Goal: Task Accomplishment & Management: Use online tool/utility

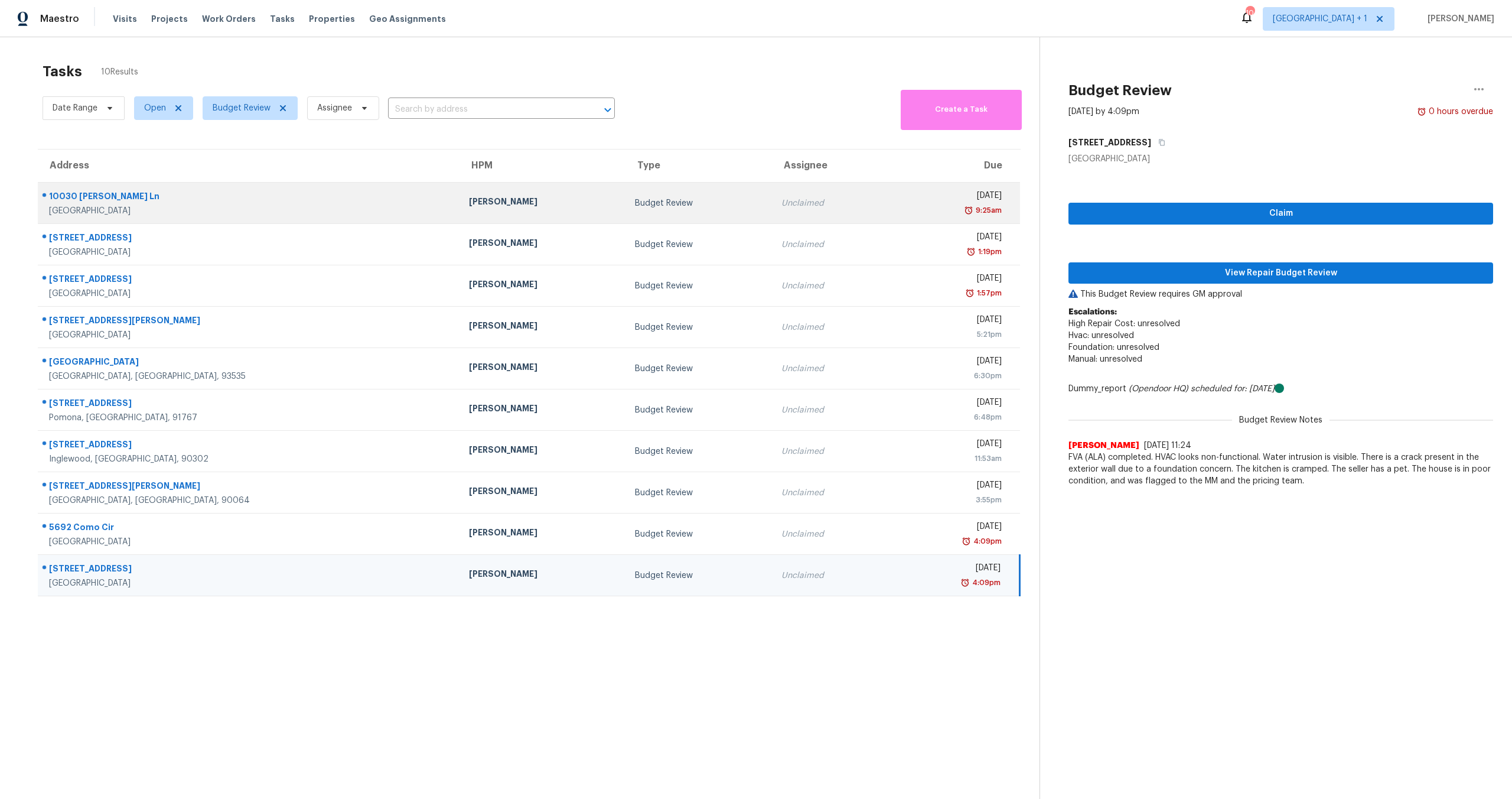
click at [469, 204] on div "[PERSON_NAME]" at bounding box center [542, 202] width 147 height 15
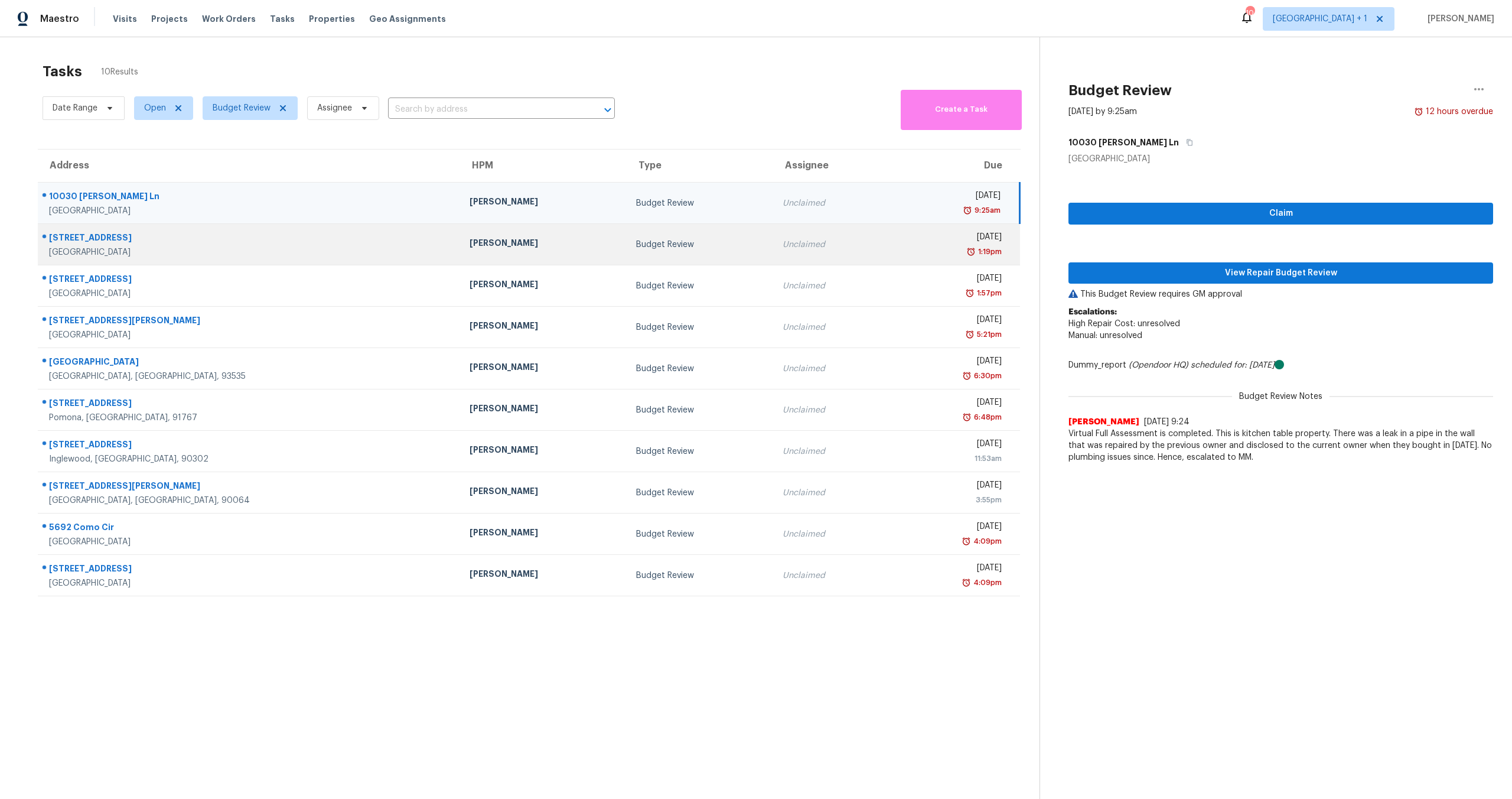
click at [782, 248] on div "Unclaimed" at bounding box center [831, 244] width 98 height 12
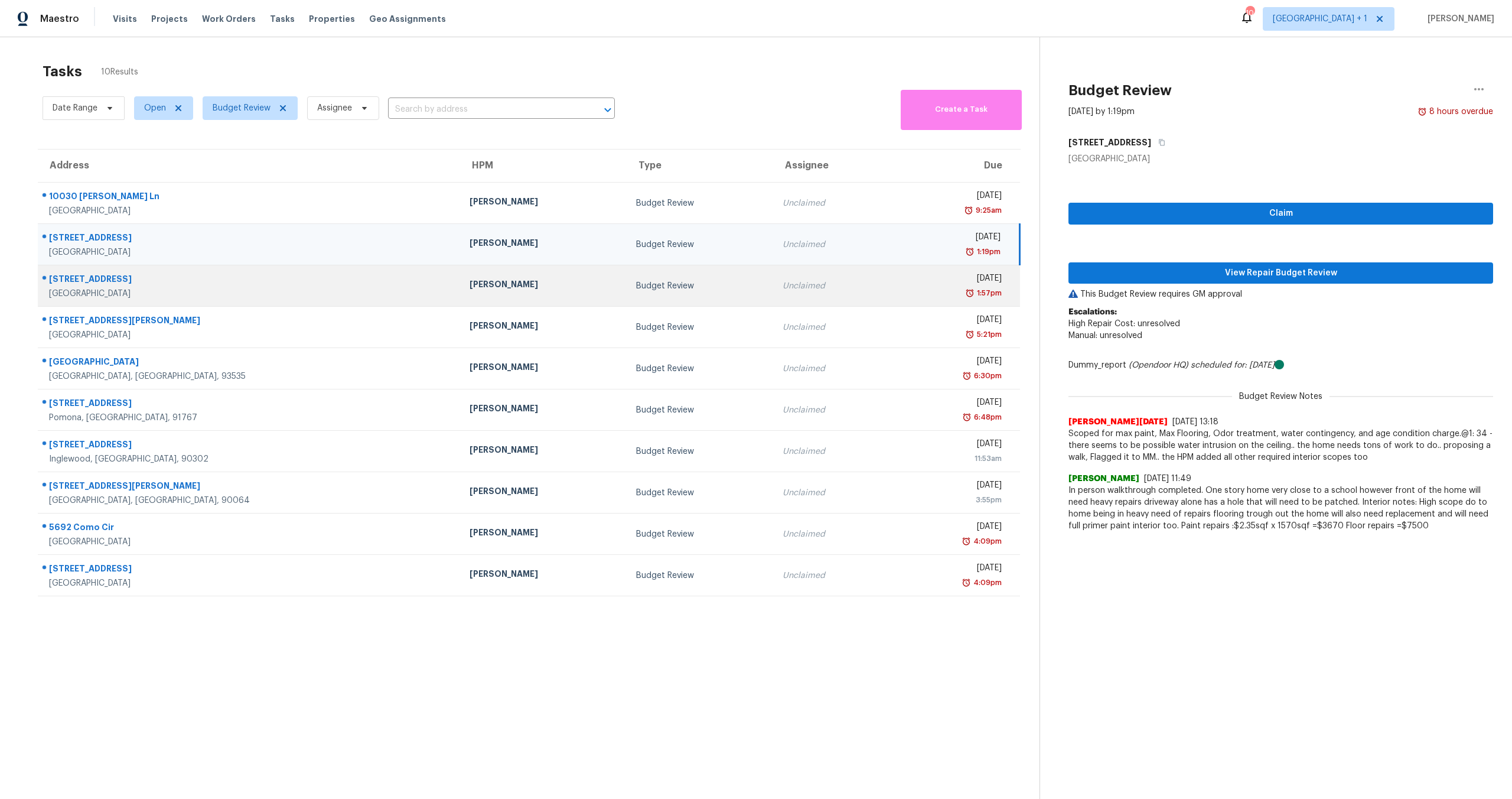
click at [782, 287] on div "Unclaimed" at bounding box center [831, 286] width 98 height 12
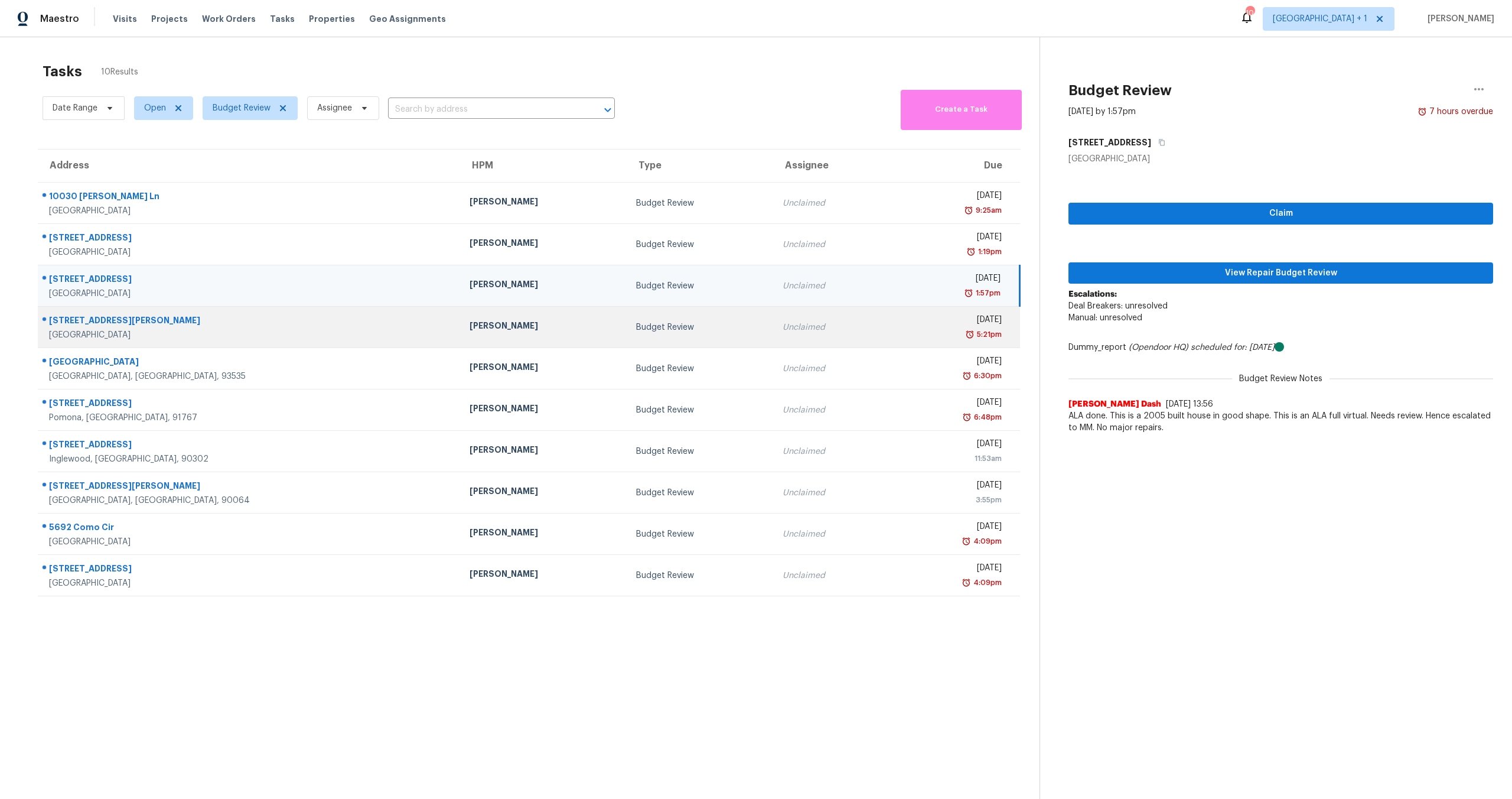
click at [891, 330] on td "Thu, Aug 14th 2025 5:21pm" at bounding box center [955, 327] width 129 height 41
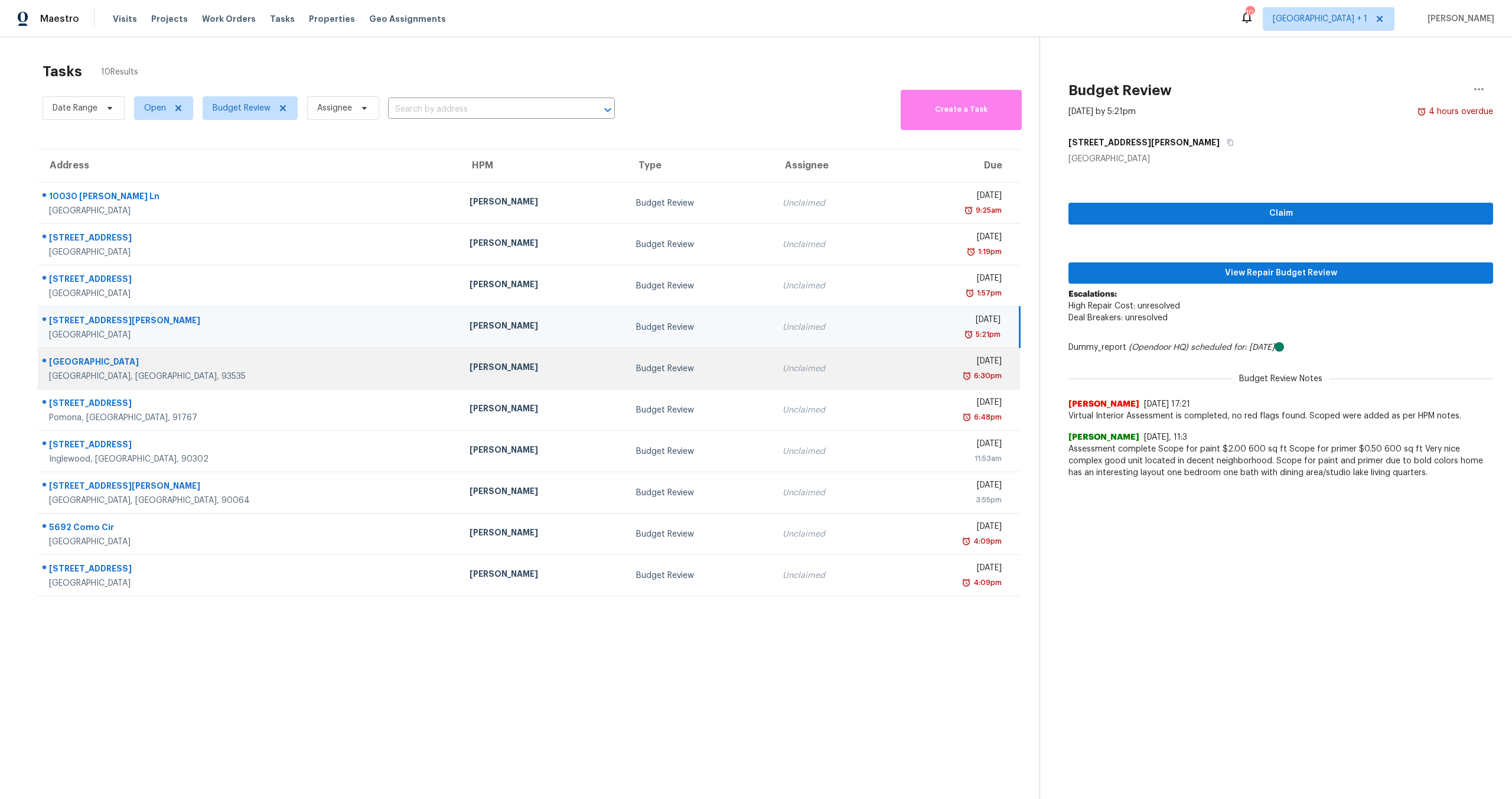
click at [891, 383] on td "Thu, Aug 14th 2025 6:30pm" at bounding box center [955, 368] width 129 height 41
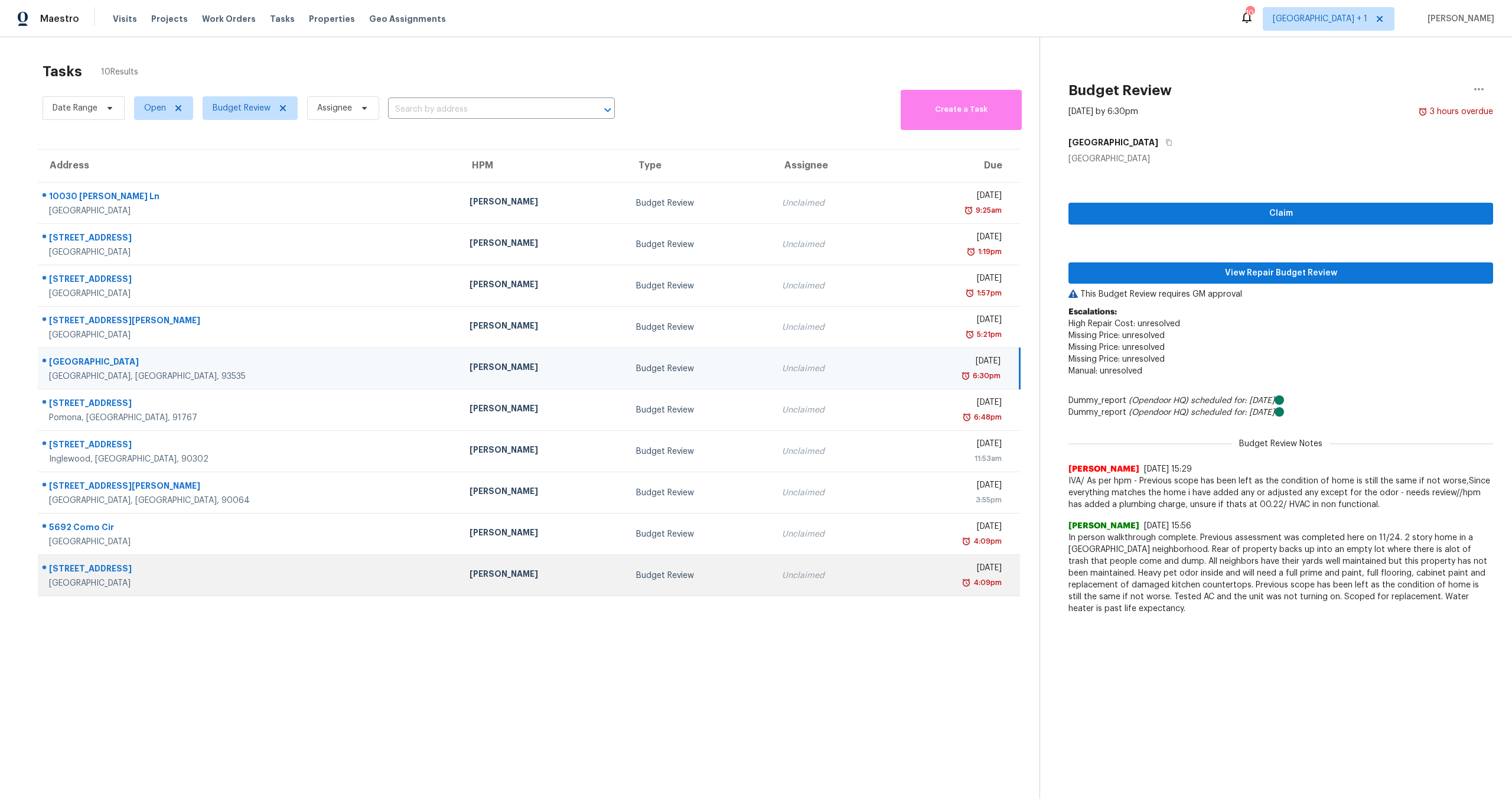
click at [900, 580] on div "4:09pm" at bounding box center [950, 582] width 103 height 12
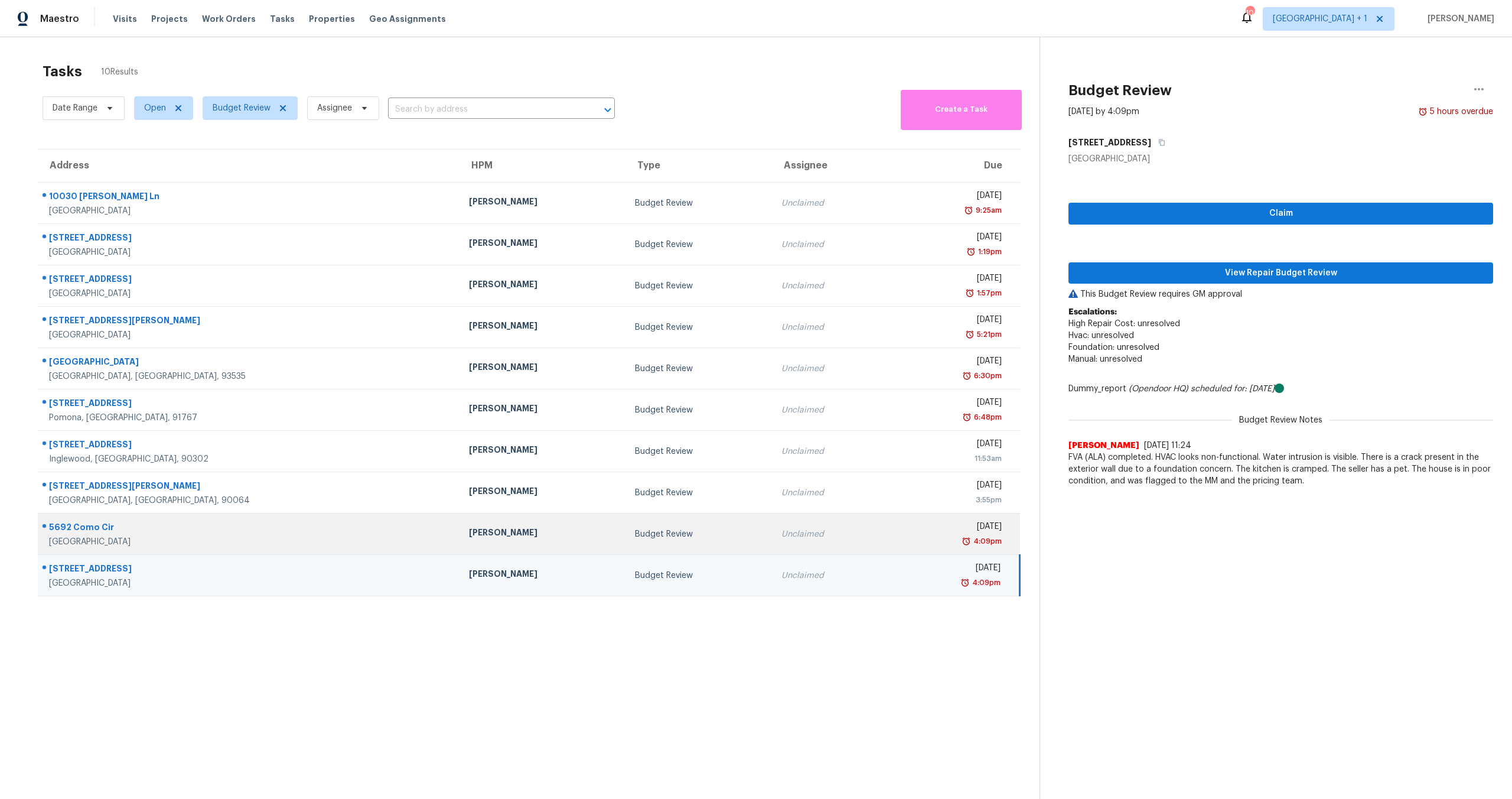
click at [899, 540] on div "4:09pm" at bounding box center [950, 541] width 104 height 12
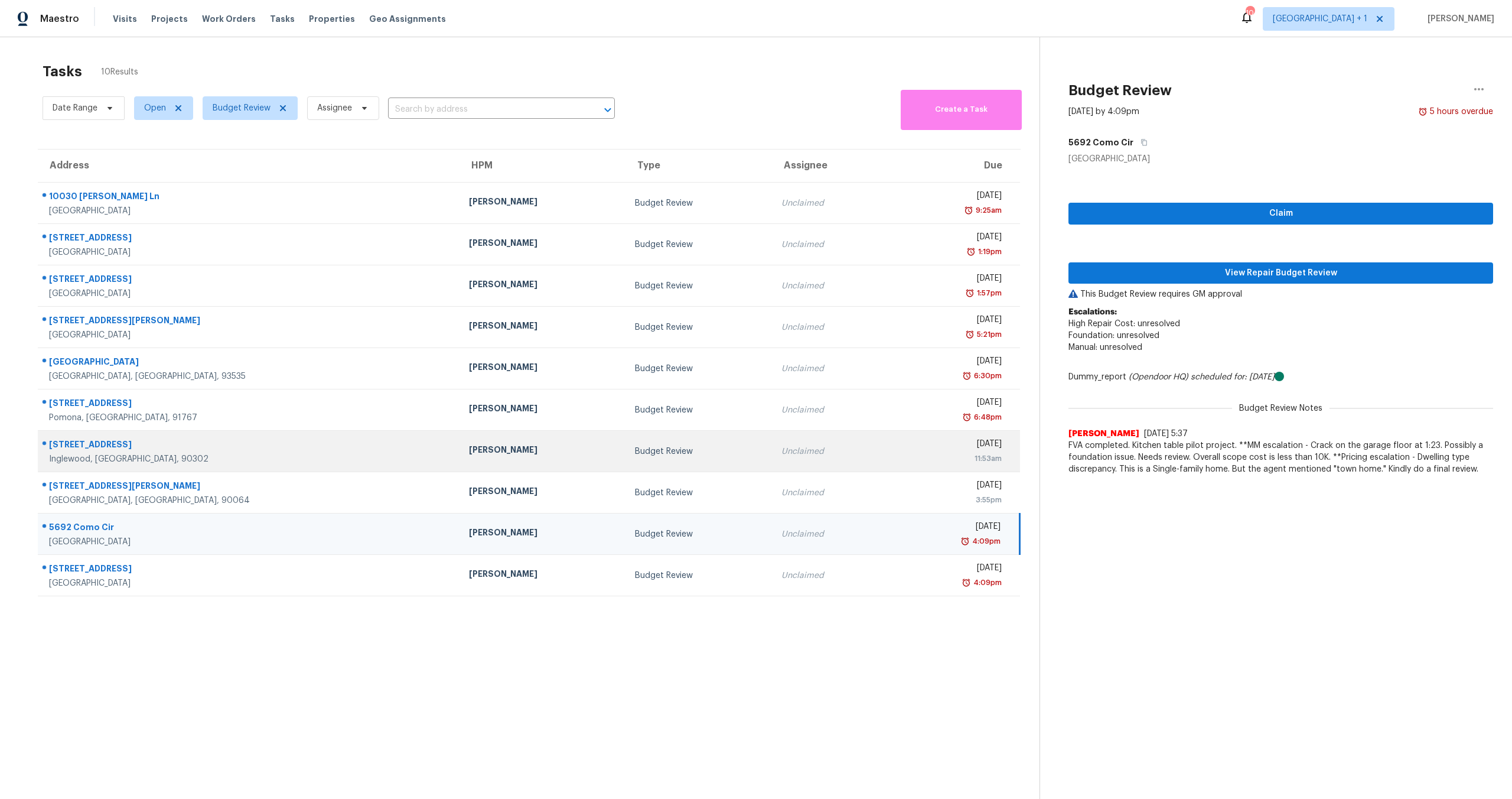
click at [775, 458] on td "Unclaimed" at bounding box center [831, 451] width 117 height 41
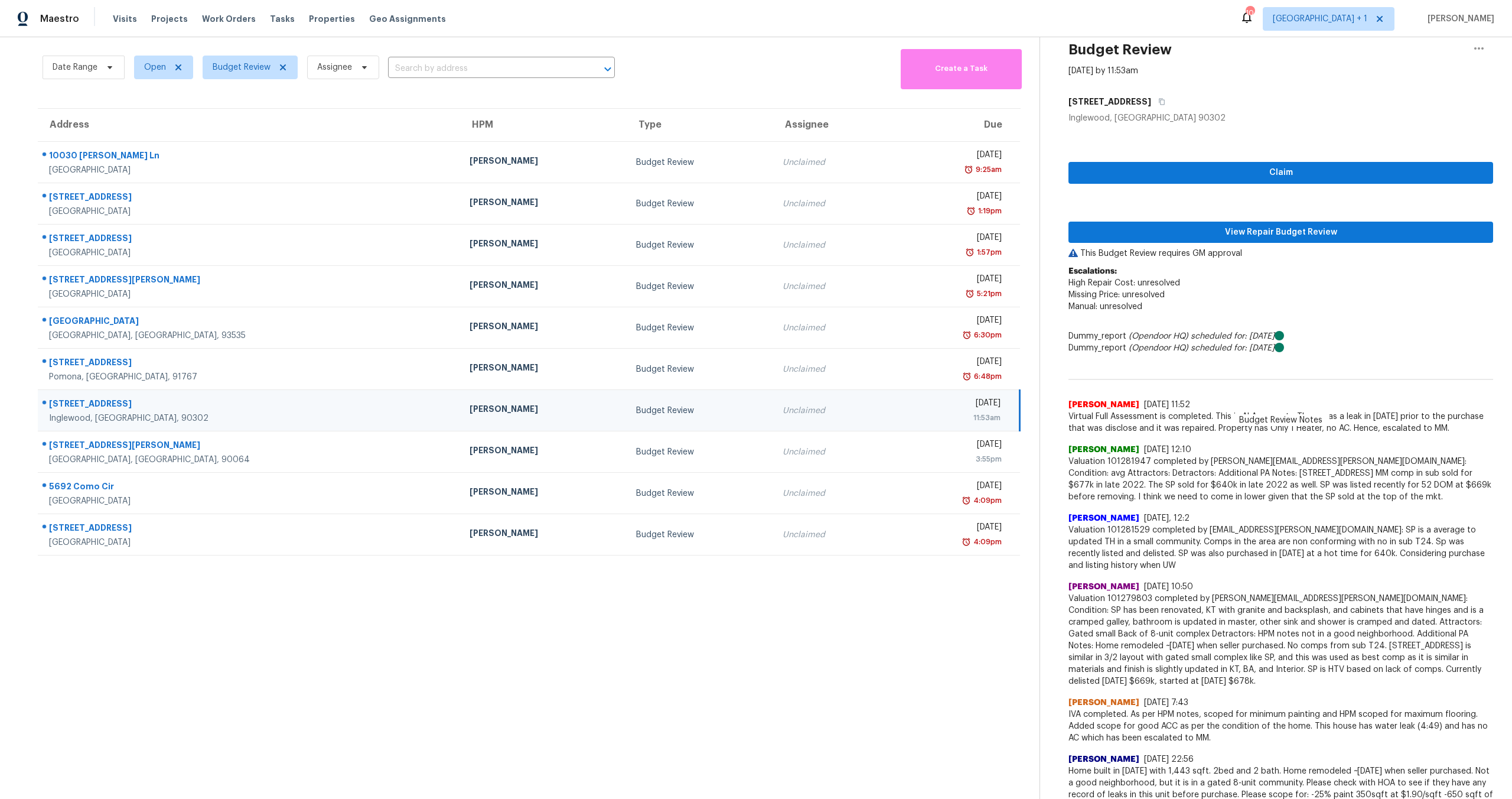
scroll to position [58, 0]
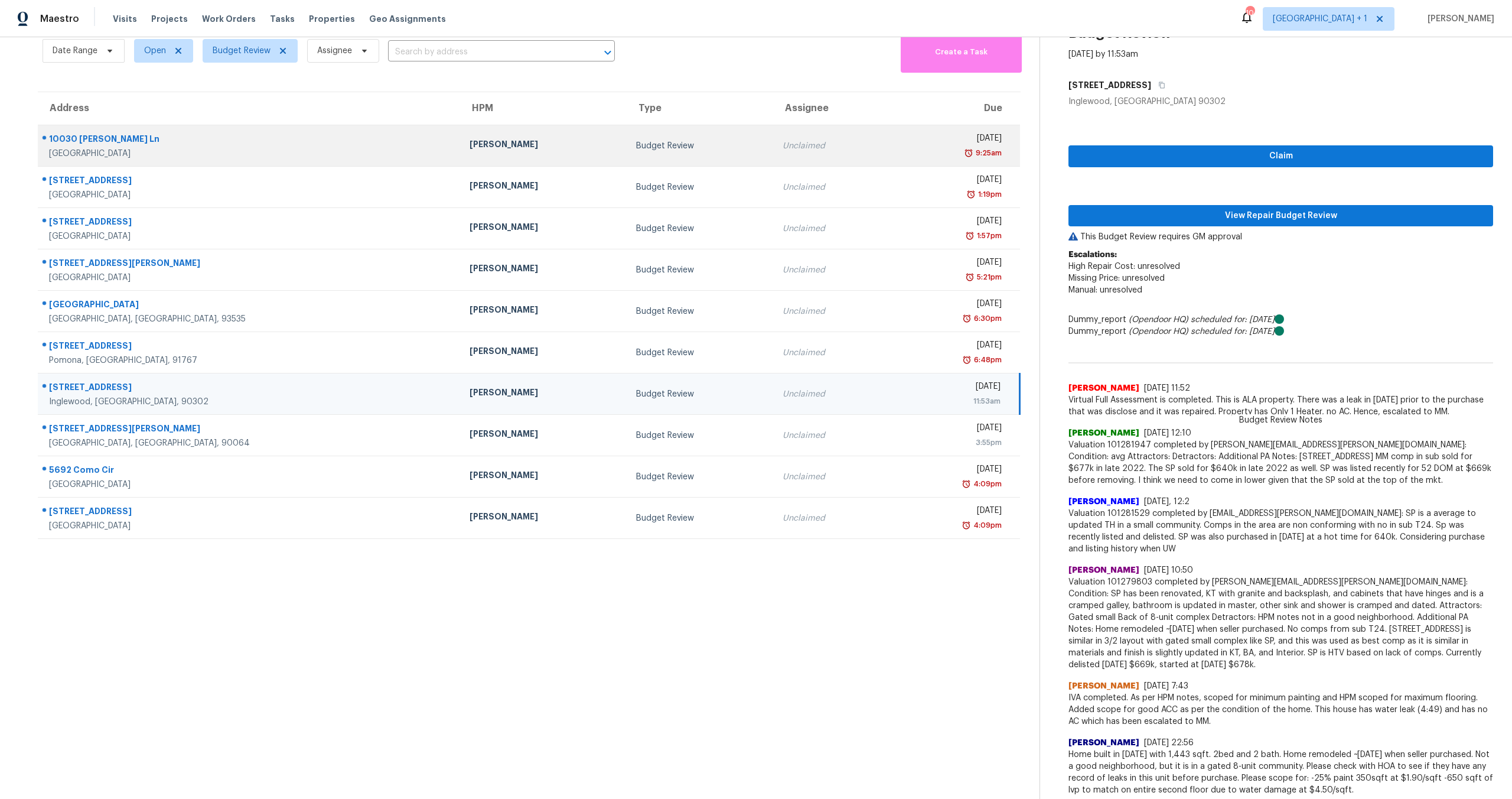
click at [794, 144] on div "Unclaimed" at bounding box center [831, 146] width 98 height 12
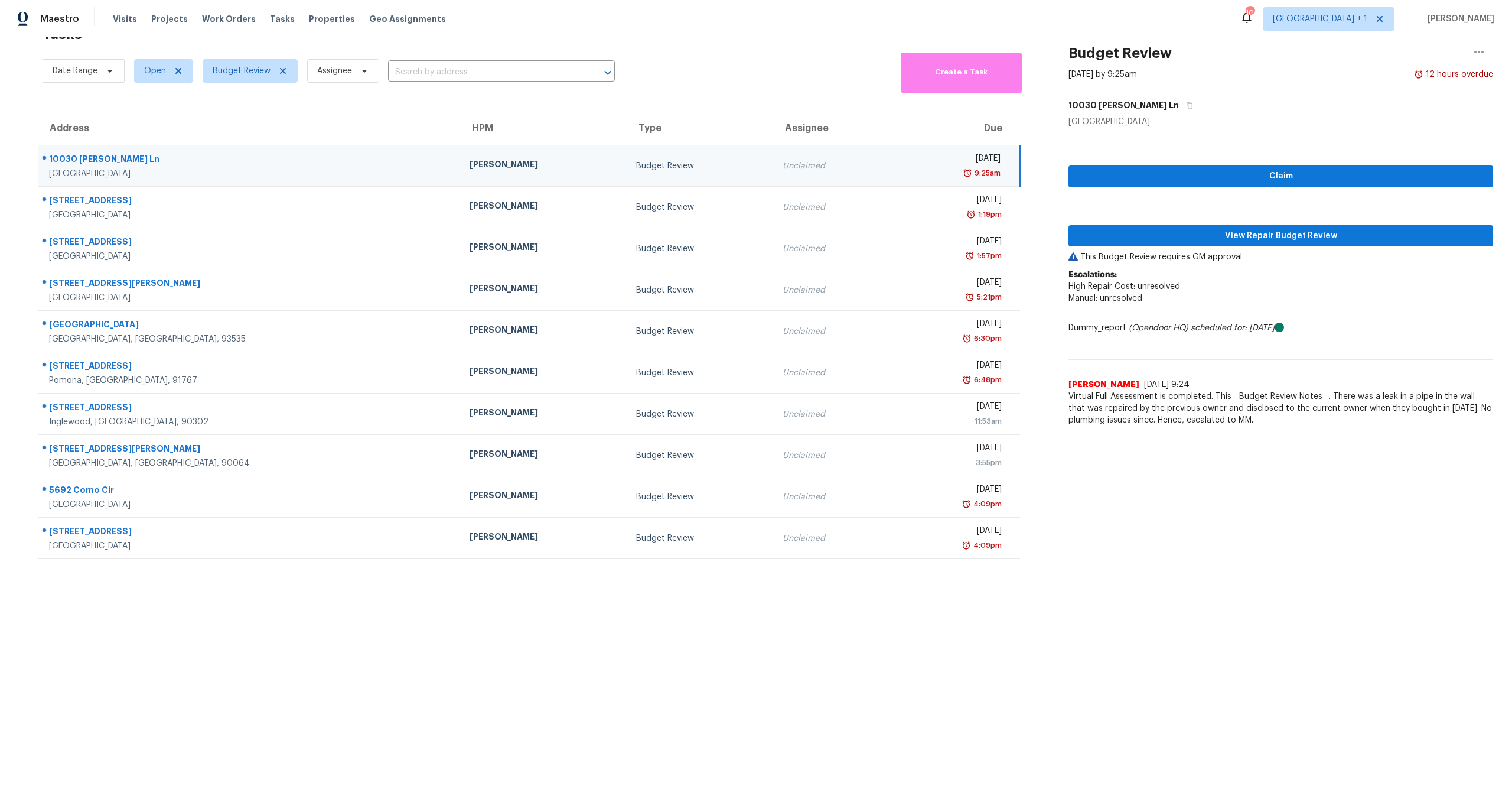
scroll to position [46, 0]
click at [1260, 229] on span "View Repair Budget Review" at bounding box center [1281, 235] width 406 height 15
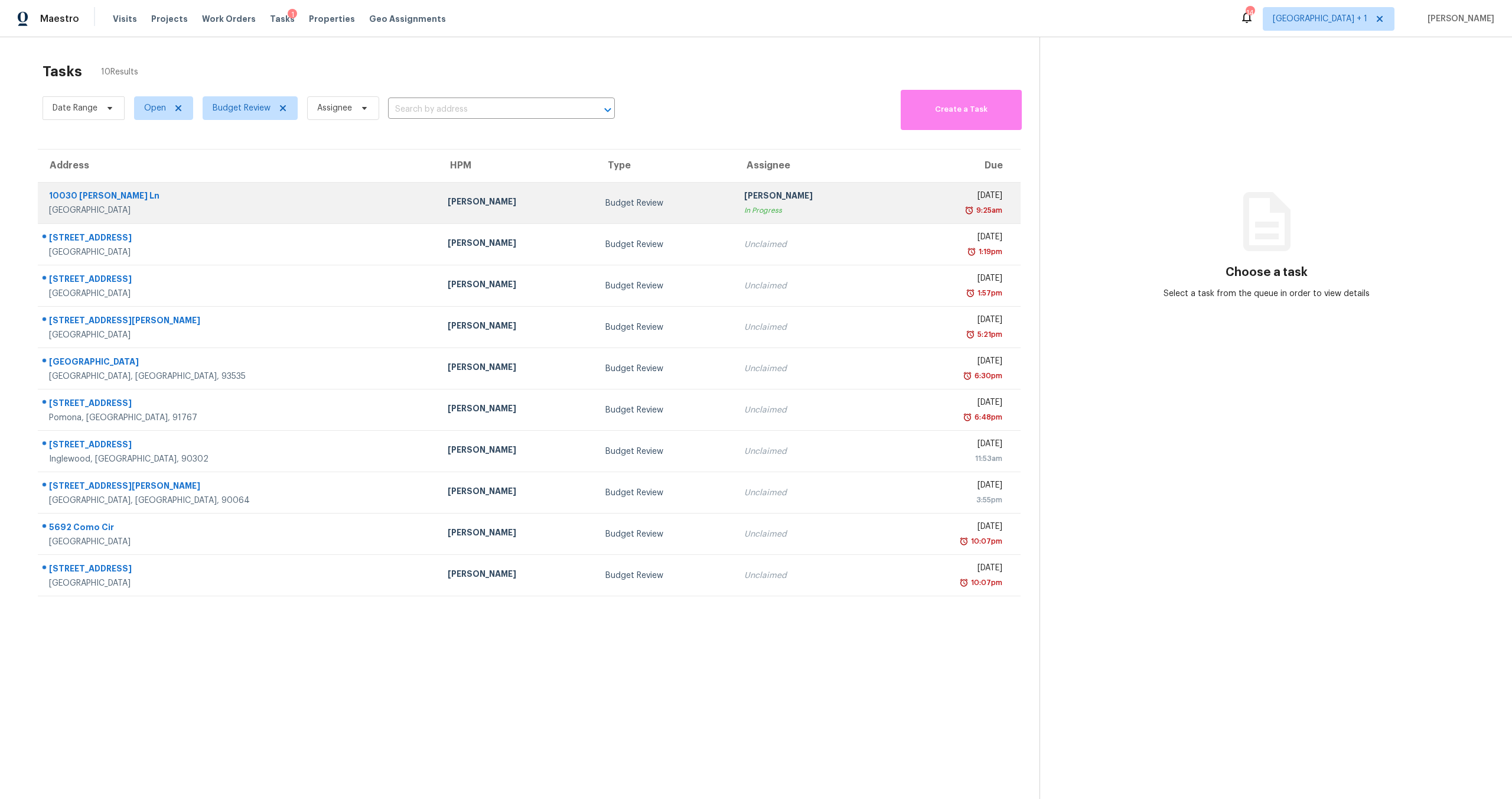
click at [756, 211] on div "In Progress" at bounding box center [814, 210] width 139 height 12
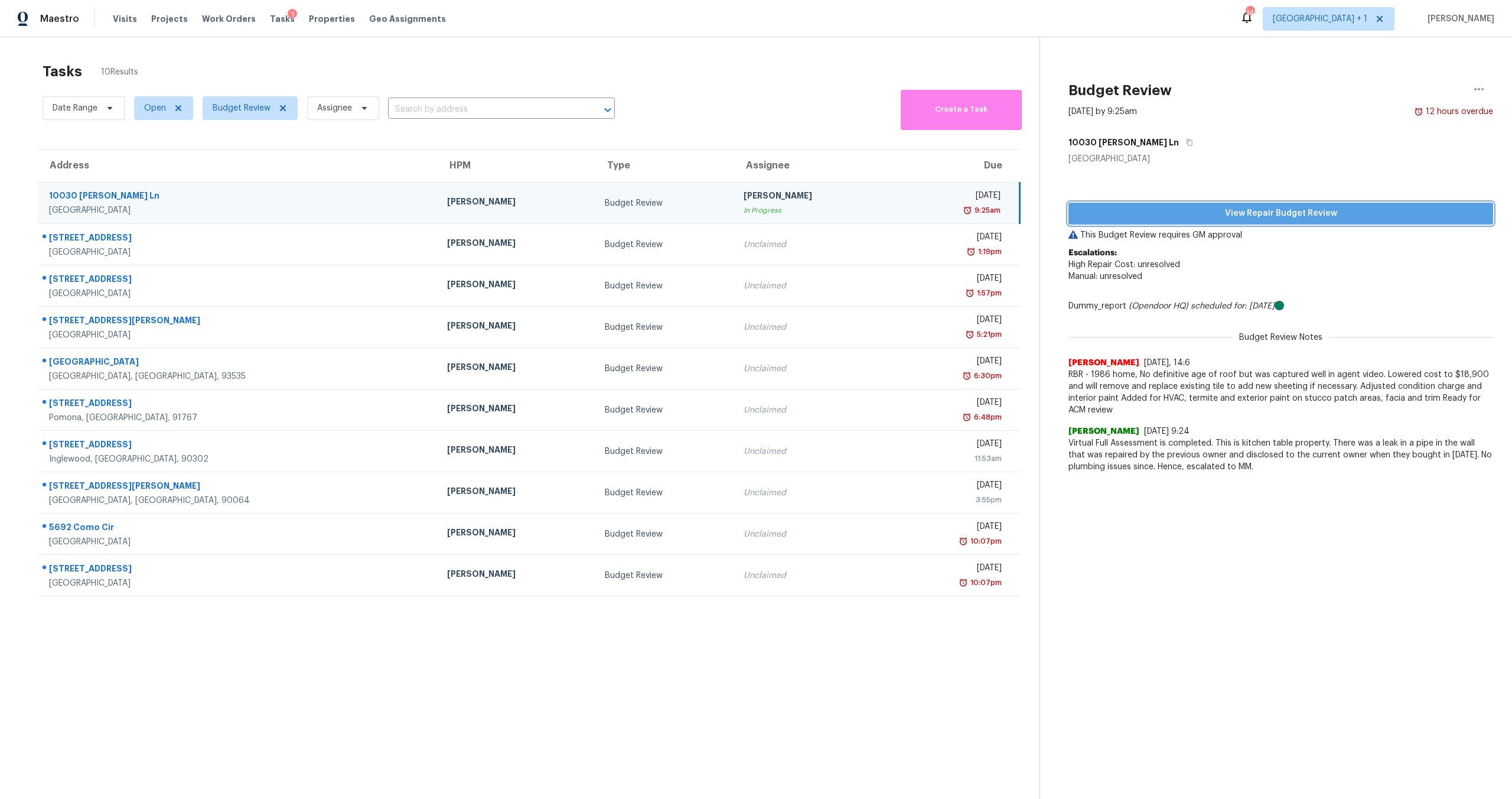
click at [756, 218] on span "View Repair Budget Review" at bounding box center [1281, 213] width 406 height 15
click at [596, 199] on td "Budget Review" at bounding box center [665, 203] width 139 height 41
click at [756, 214] on span "View Repair Budget Review" at bounding box center [1281, 213] width 406 height 15
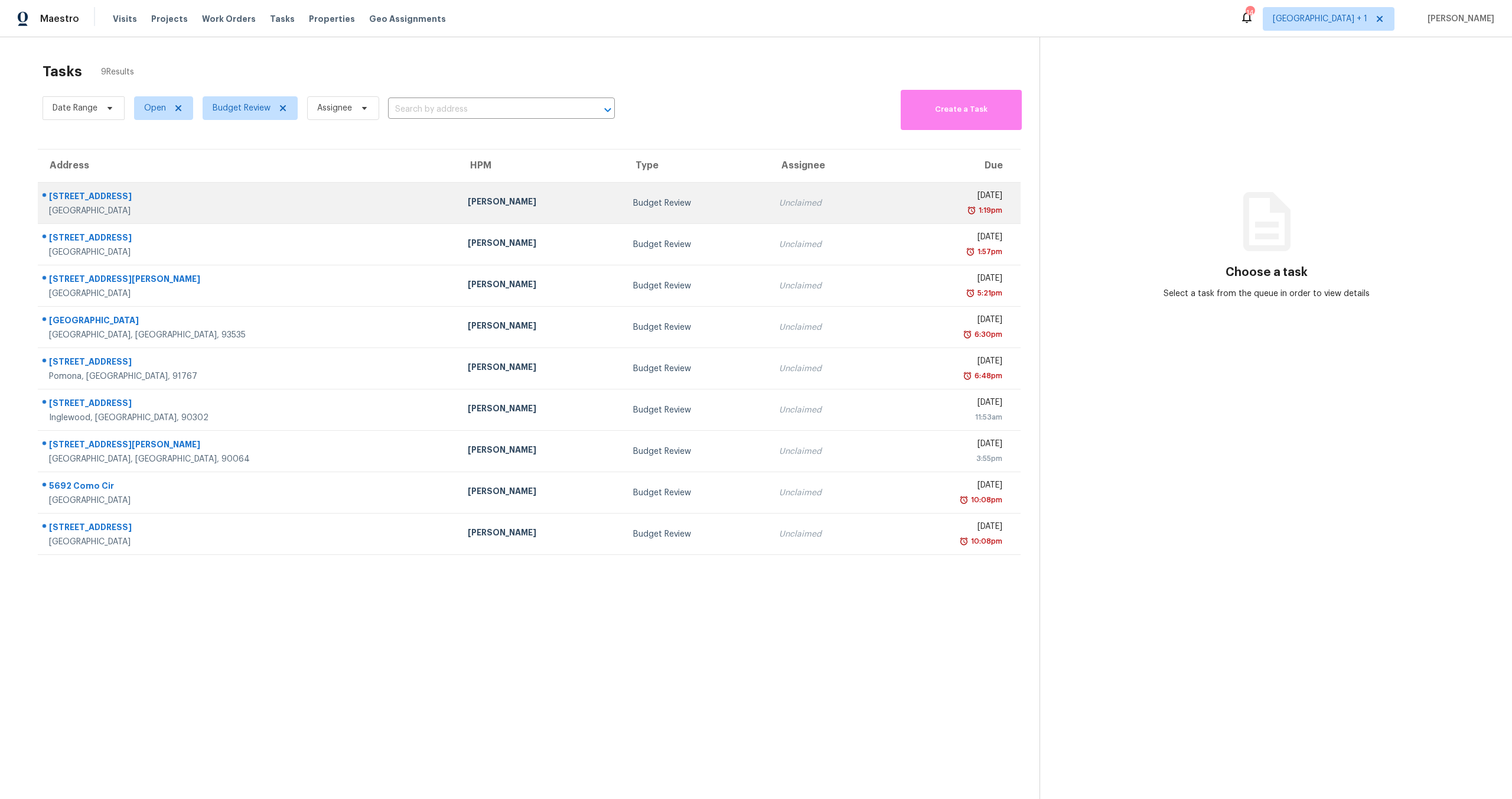
click at [816, 196] on td "Unclaimed" at bounding box center [827, 203] width 116 height 41
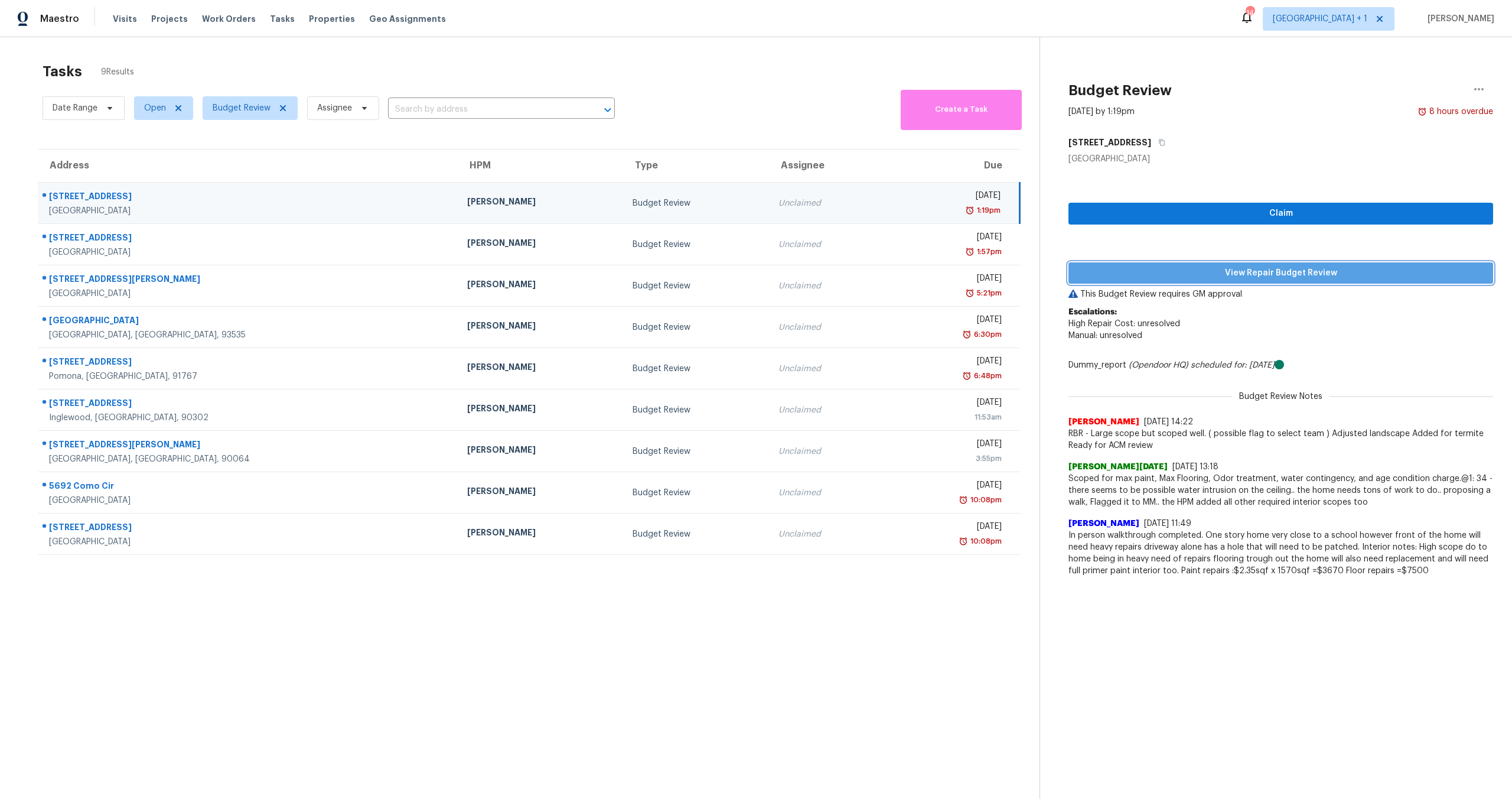
click at [1181, 280] on button "View Repair Budget Review" at bounding box center [1281, 273] width 425 height 21
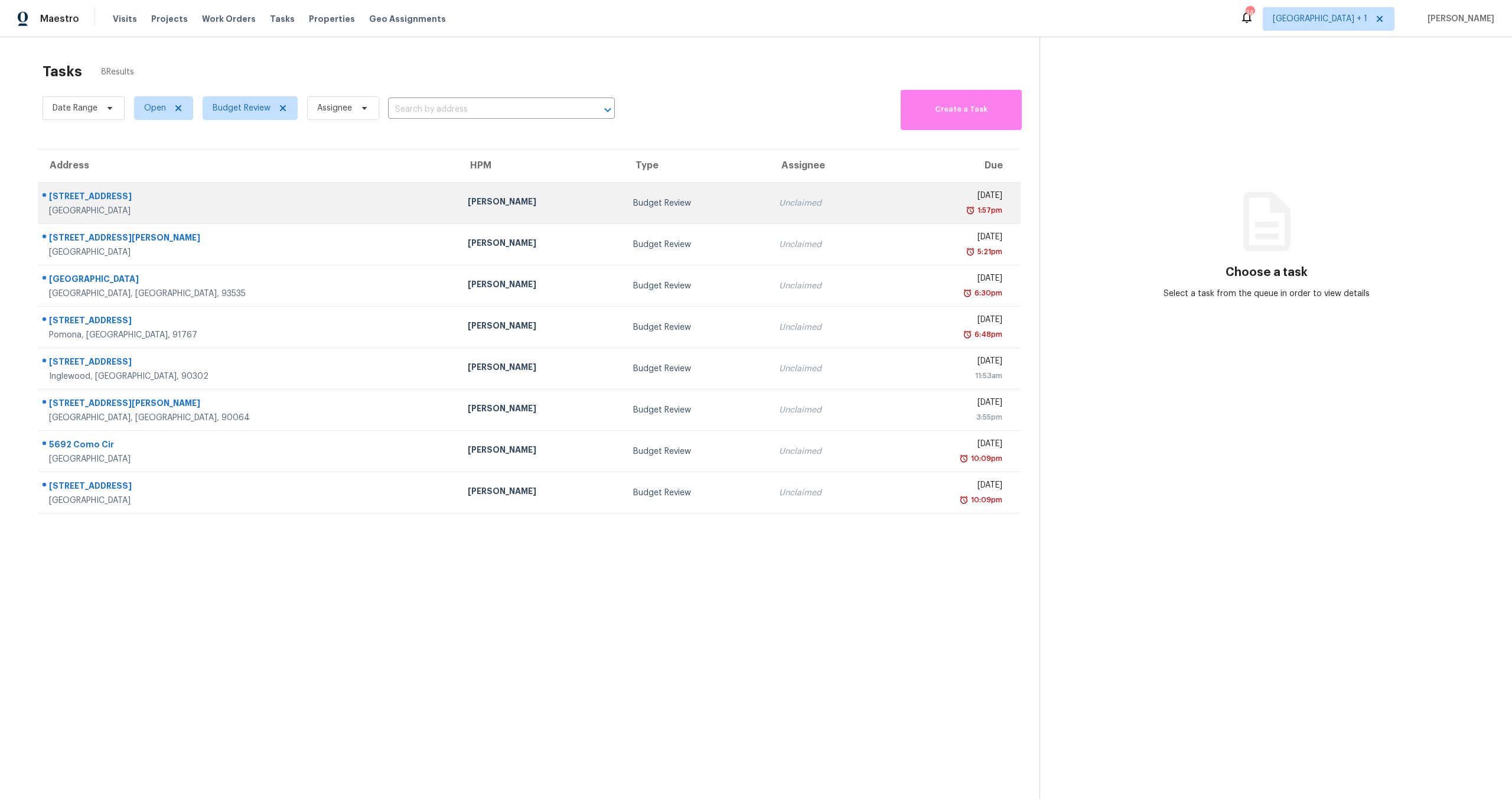
click at [896, 216] on div "1:57pm" at bounding box center [948, 210] width 106 height 12
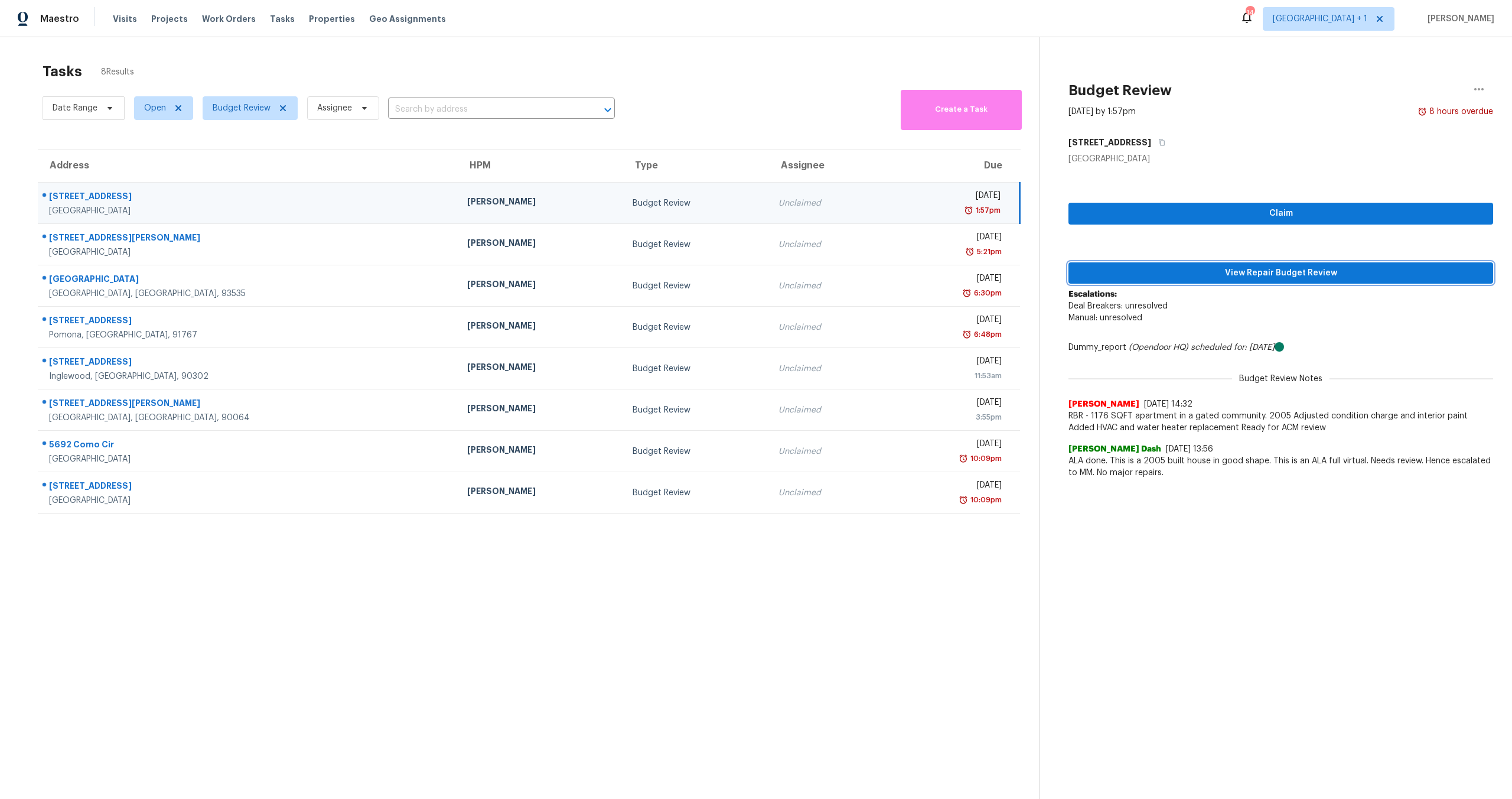
click at [1216, 272] on span "View Repair Budget Review" at bounding box center [1281, 273] width 406 height 15
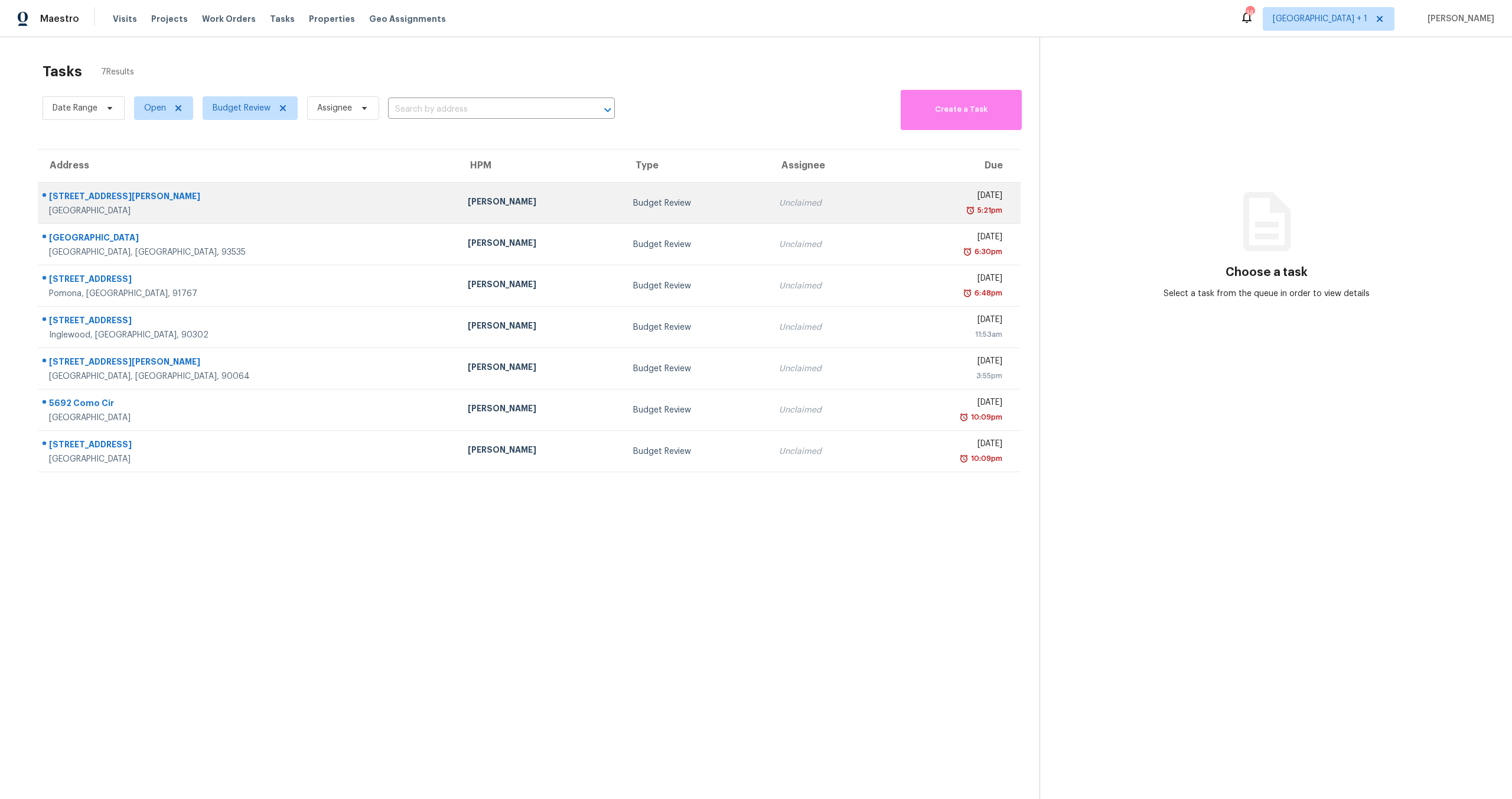
click at [896, 209] on div "5:21pm" at bounding box center [948, 210] width 106 height 12
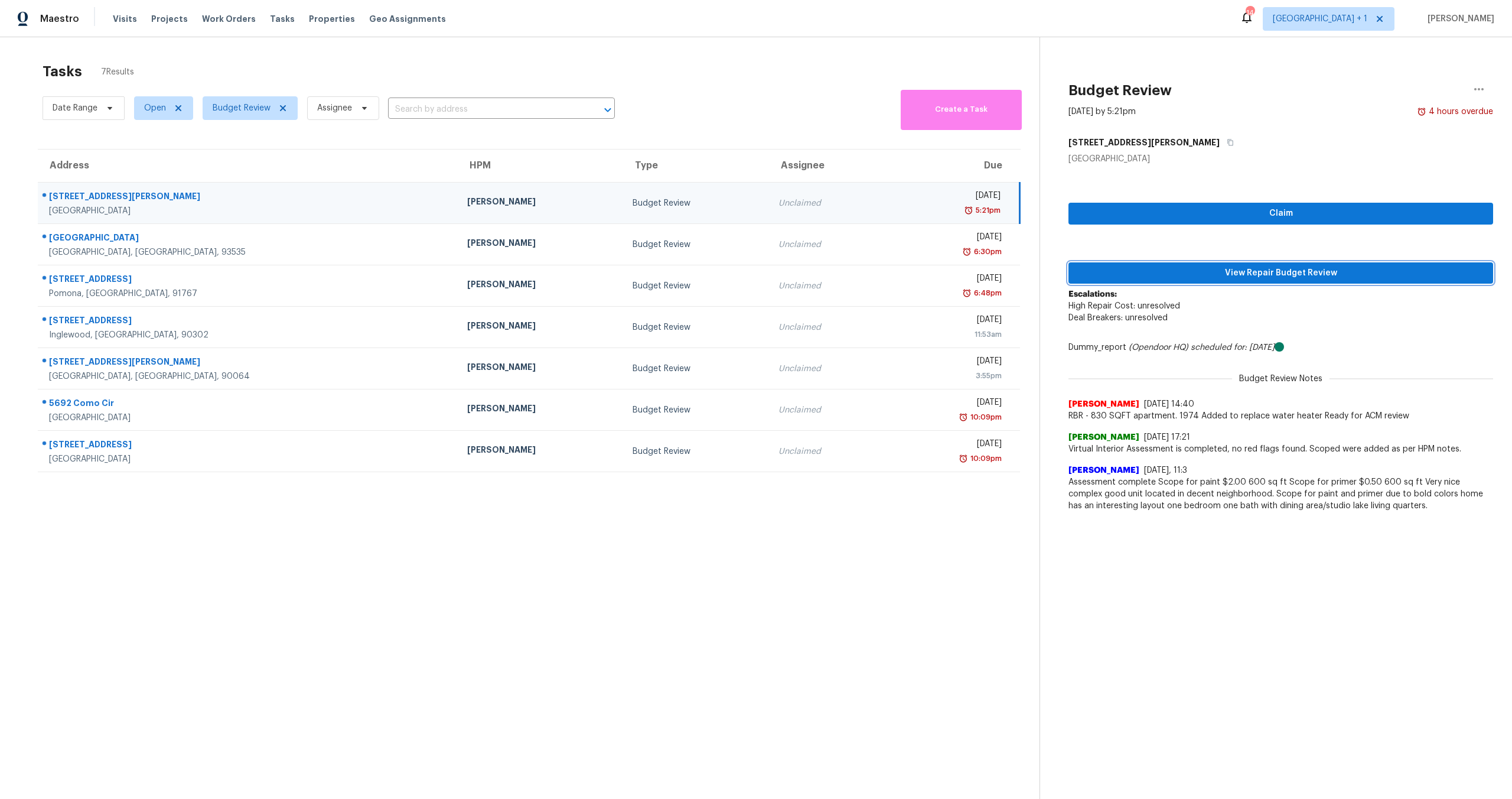
click at [1229, 272] on span "View Repair Budget Review" at bounding box center [1281, 273] width 406 height 15
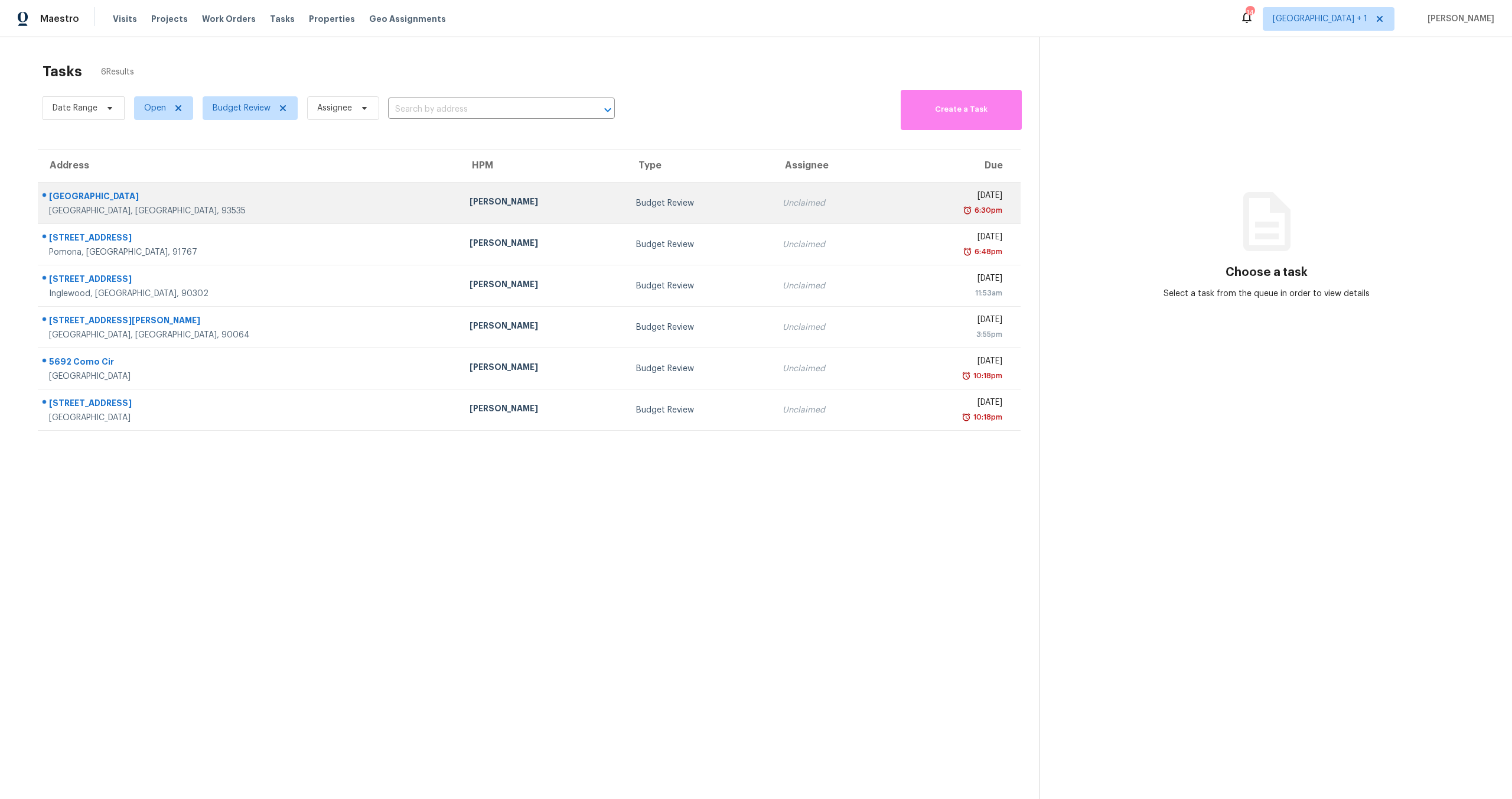
click at [900, 207] on div "6:30pm" at bounding box center [950, 210] width 103 height 12
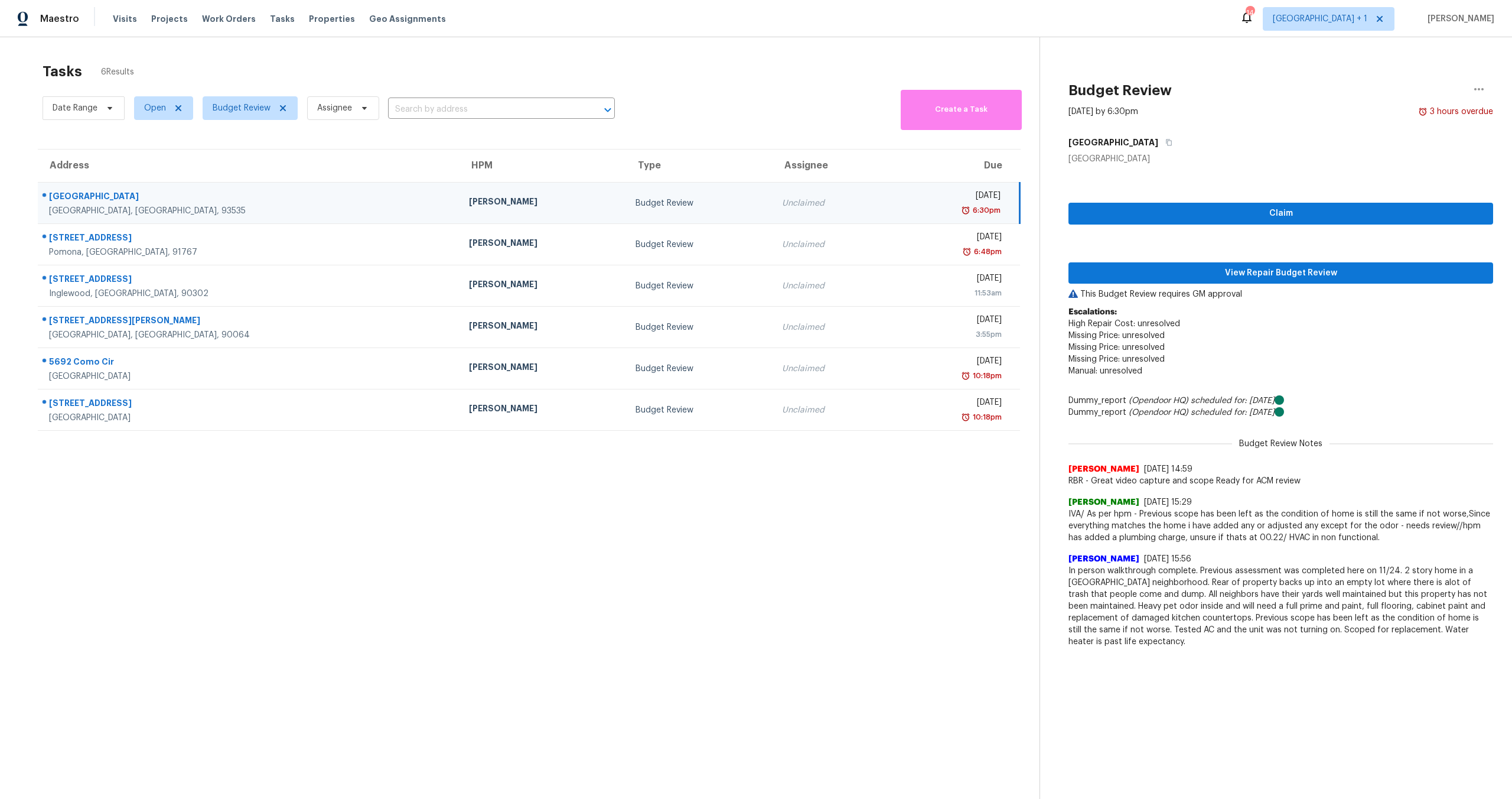
click at [1309, 286] on div "Claim View Repair Budget Review This Budget Review requires GM approval Escalat…" at bounding box center [1281, 409] width 425 height 488
click at [1308, 272] on span "View Repair Budget Review" at bounding box center [1281, 273] width 406 height 15
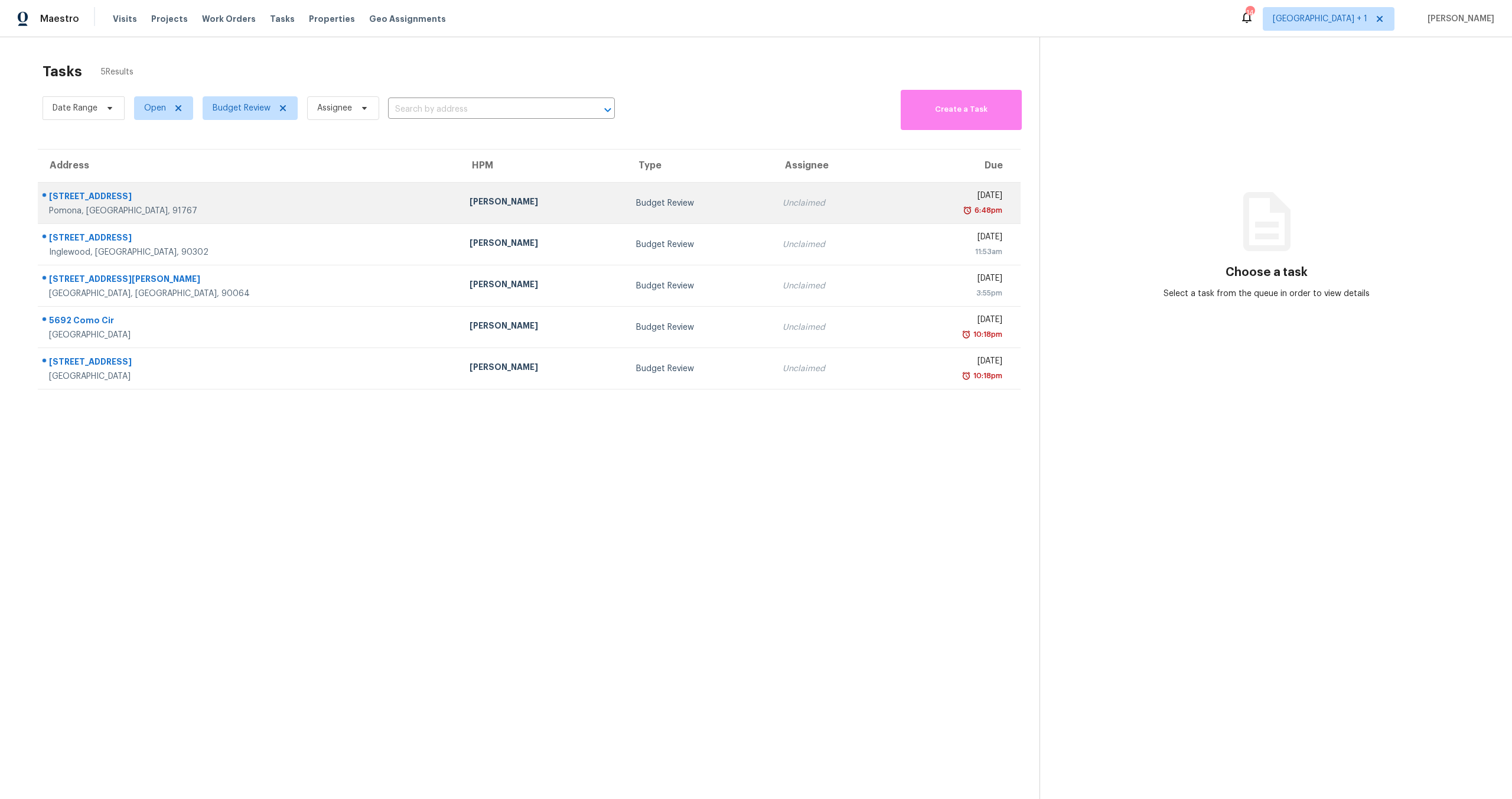
click at [900, 203] on div "[DATE]" at bounding box center [950, 196] width 103 height 15
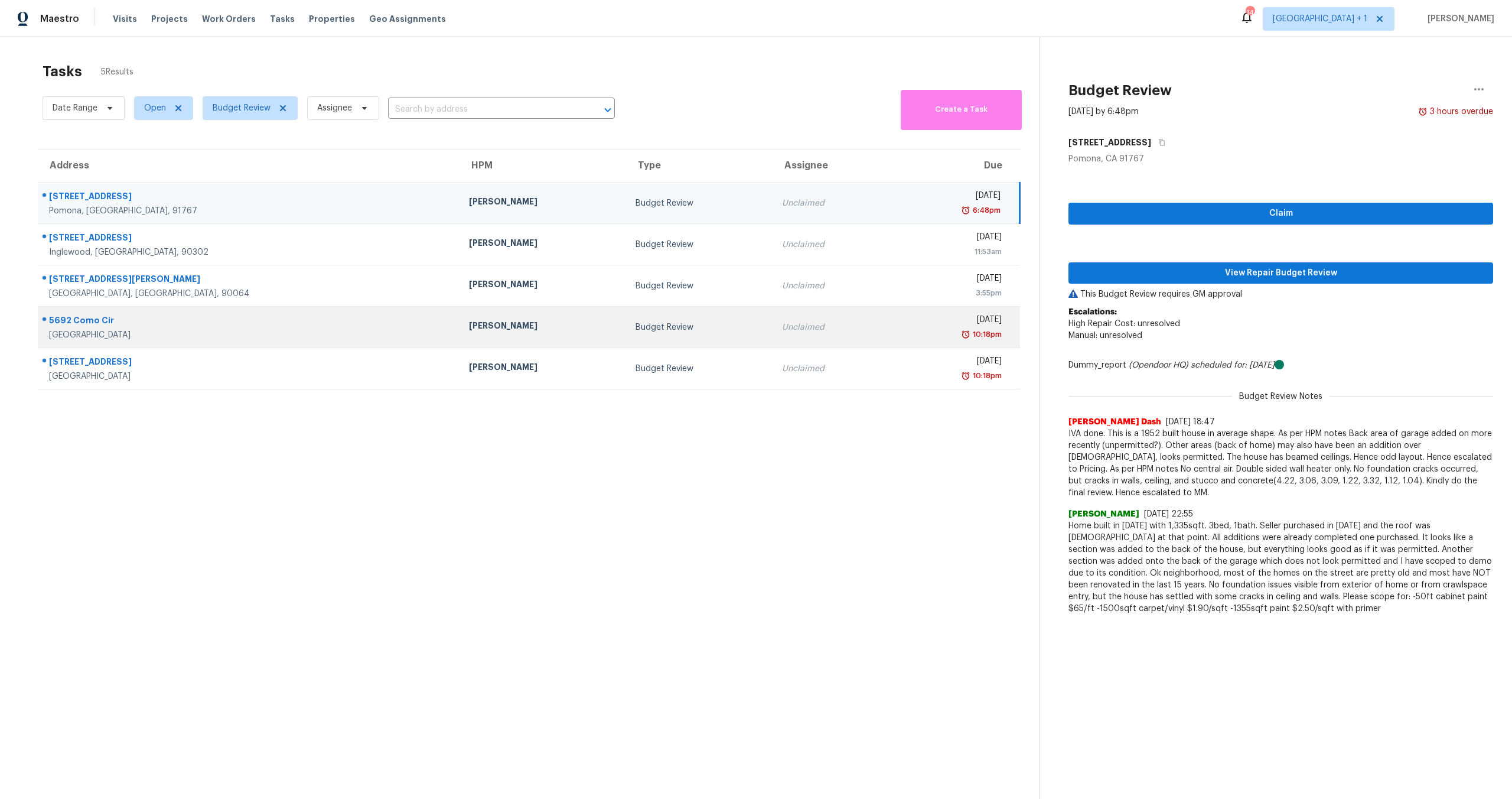
click at [900, 327] on div "[DATE]" at bounding box center [950, 320] width 103 height 15
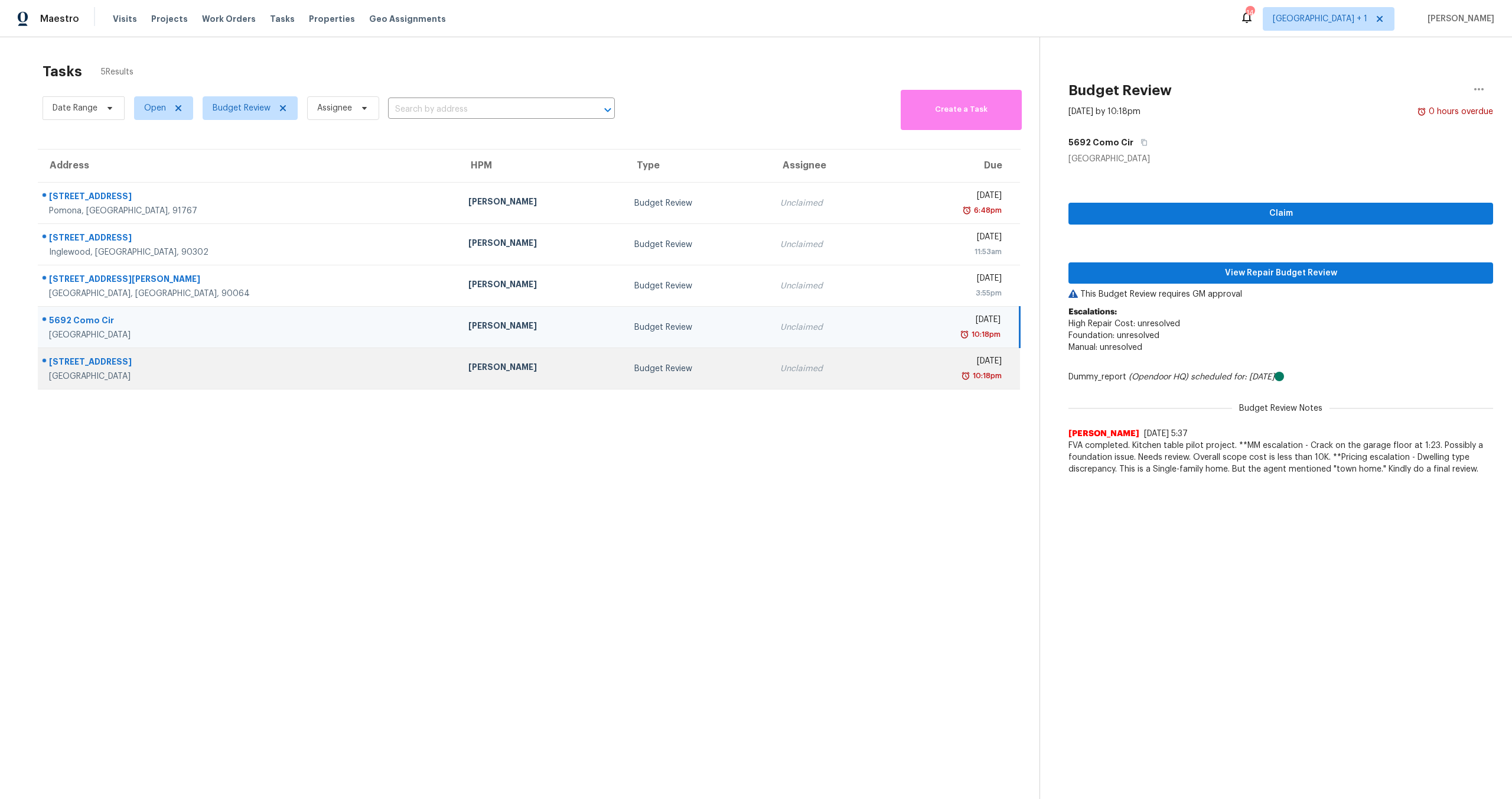
click at [898, 362] on div "[DATE]" at bounding box center [949, 362] width 104 height 15
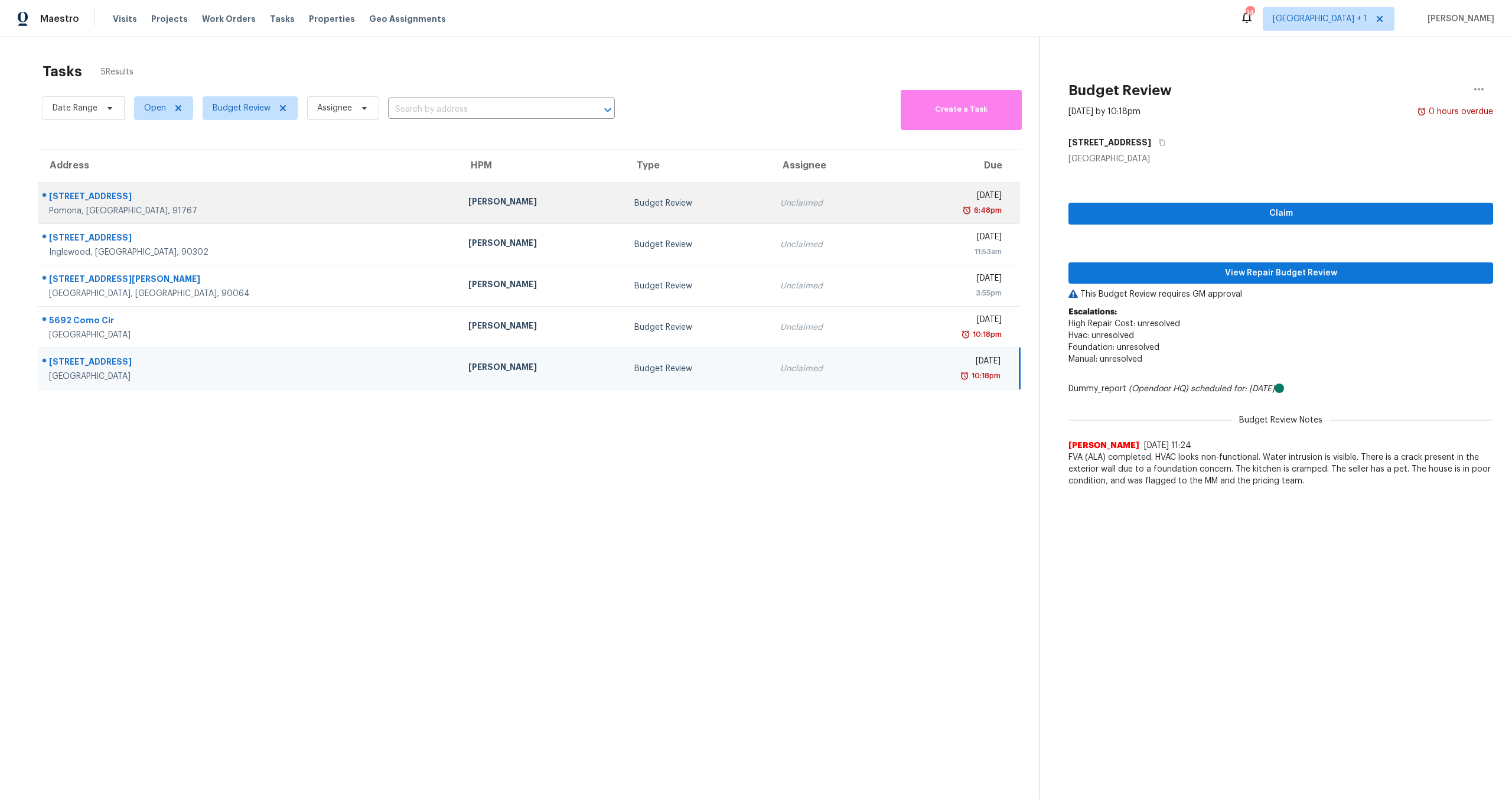
click at [898, 198] on div "[DATE]" at bounding box center [949, 196] width 104 height 15
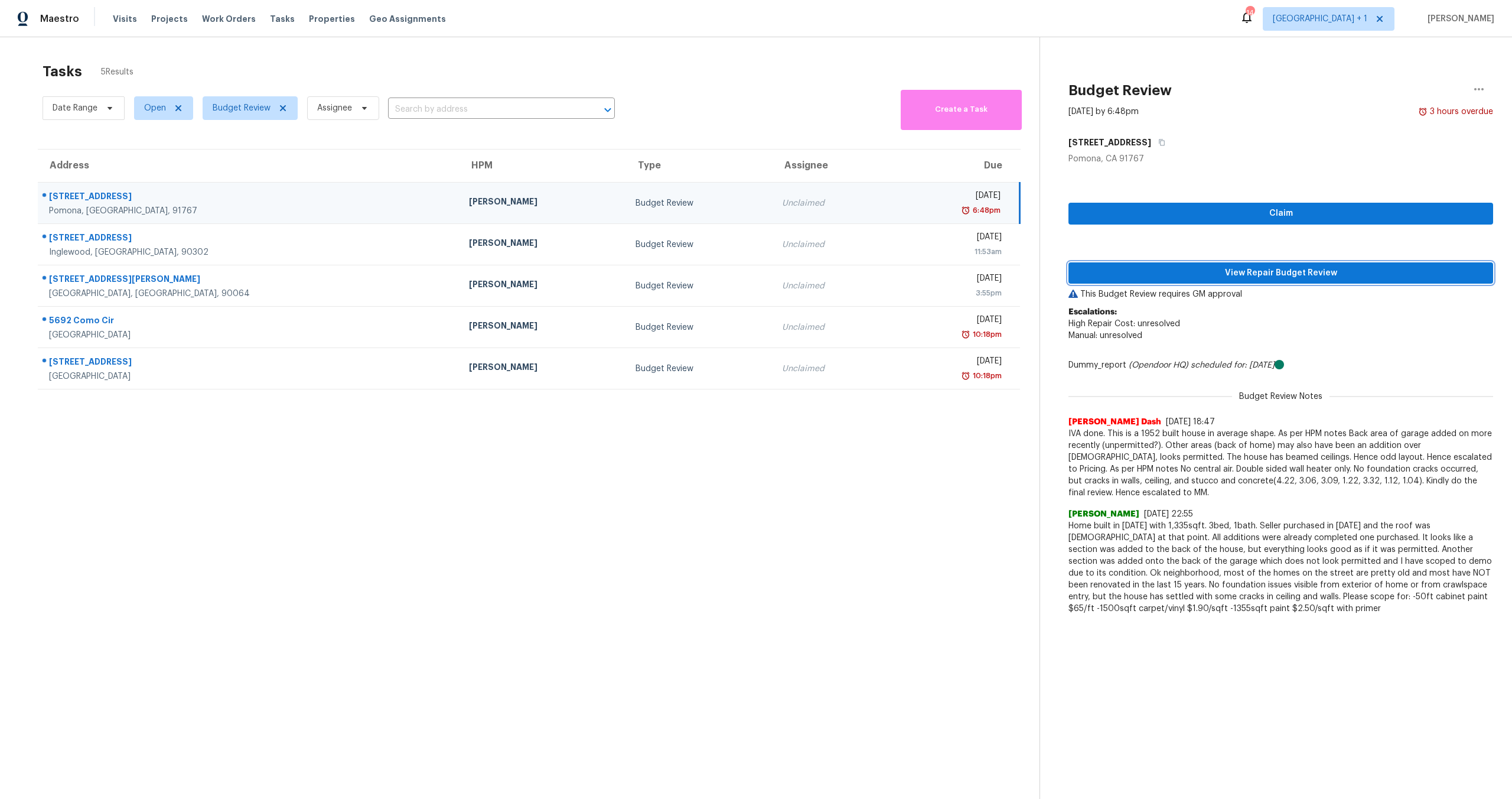
click at [1239, 276] on span "View Repair Budget Review" at bounding box center [1281, 273] width 406 height 15
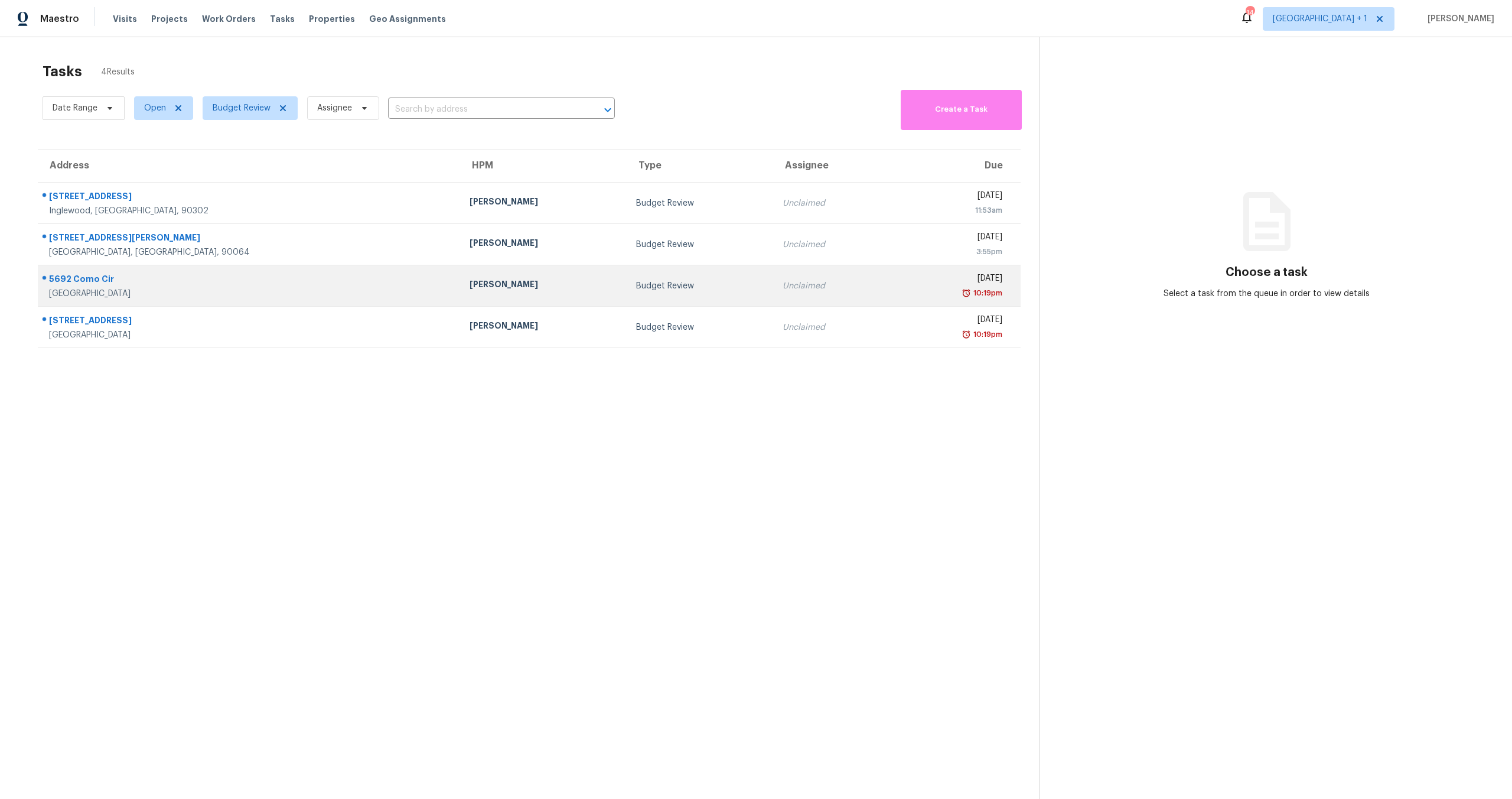
click at [891, 292] on td "[DATE] 10:19pm" at bounding box center [956, 286] width 131 height 41
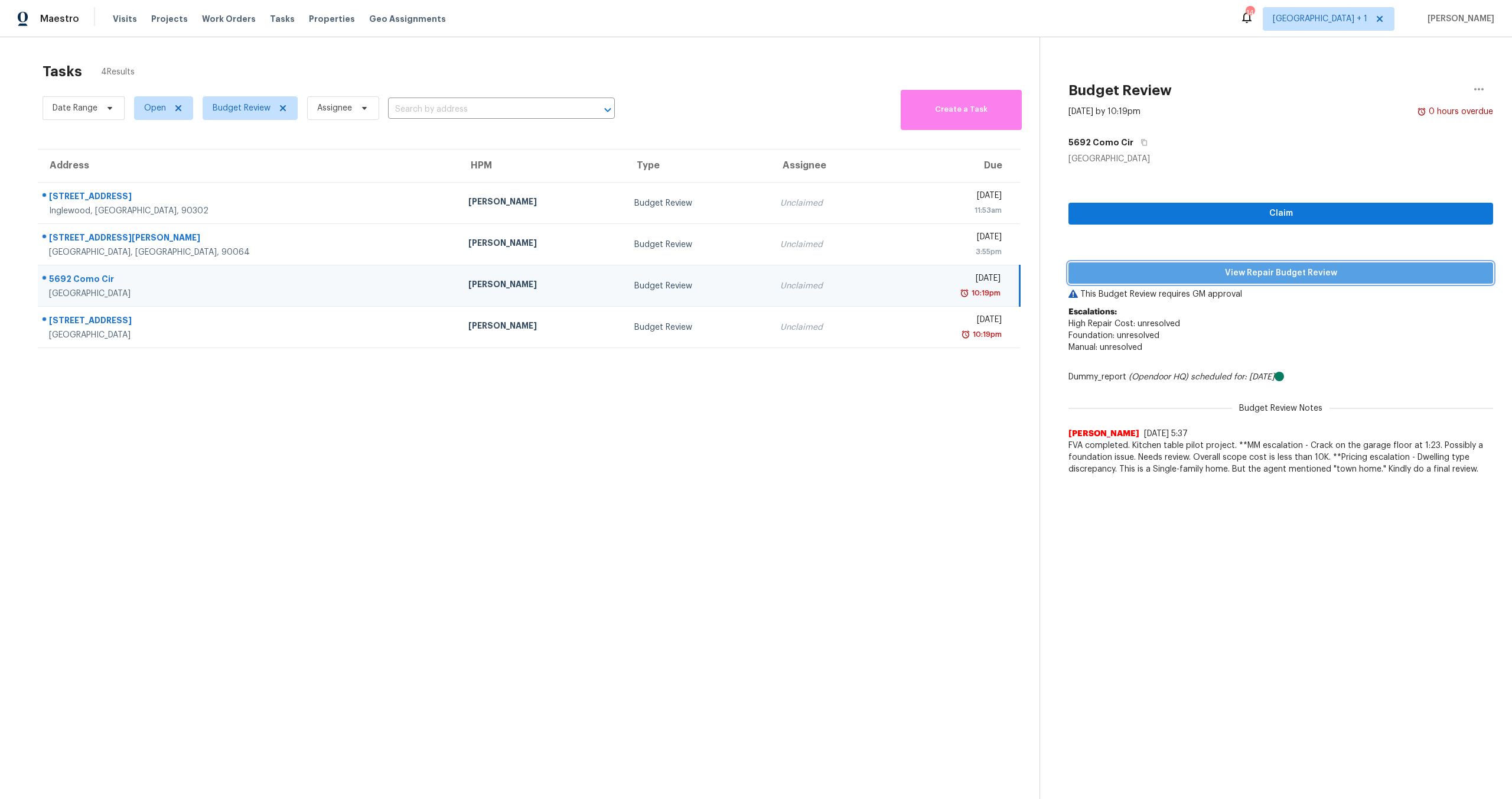
click at [1174, 270] on span "View Repair Budget Review" at bounding box center [1281, 273] width 406 height 15
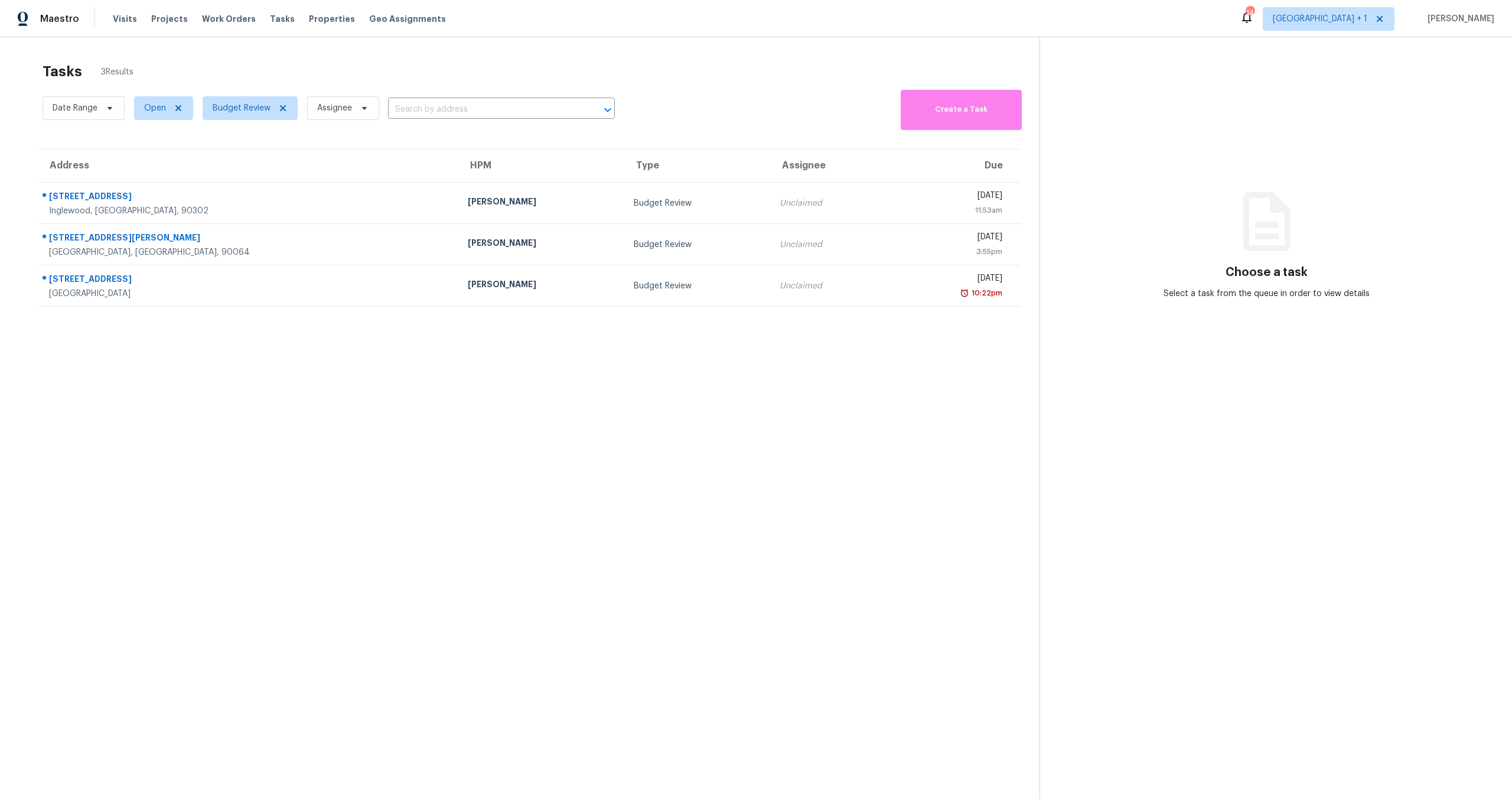
drag, startPoint x: 797, startPoint y: 361, endPoint x: 832, endPoint y: 332, distance: 45.5
click at [798, 361] on section "Tasks 3 Results Date Range Open Budget Review Assignee ​ Create a Task Address …" at bounding box center [528, 445] width 1021 height 779
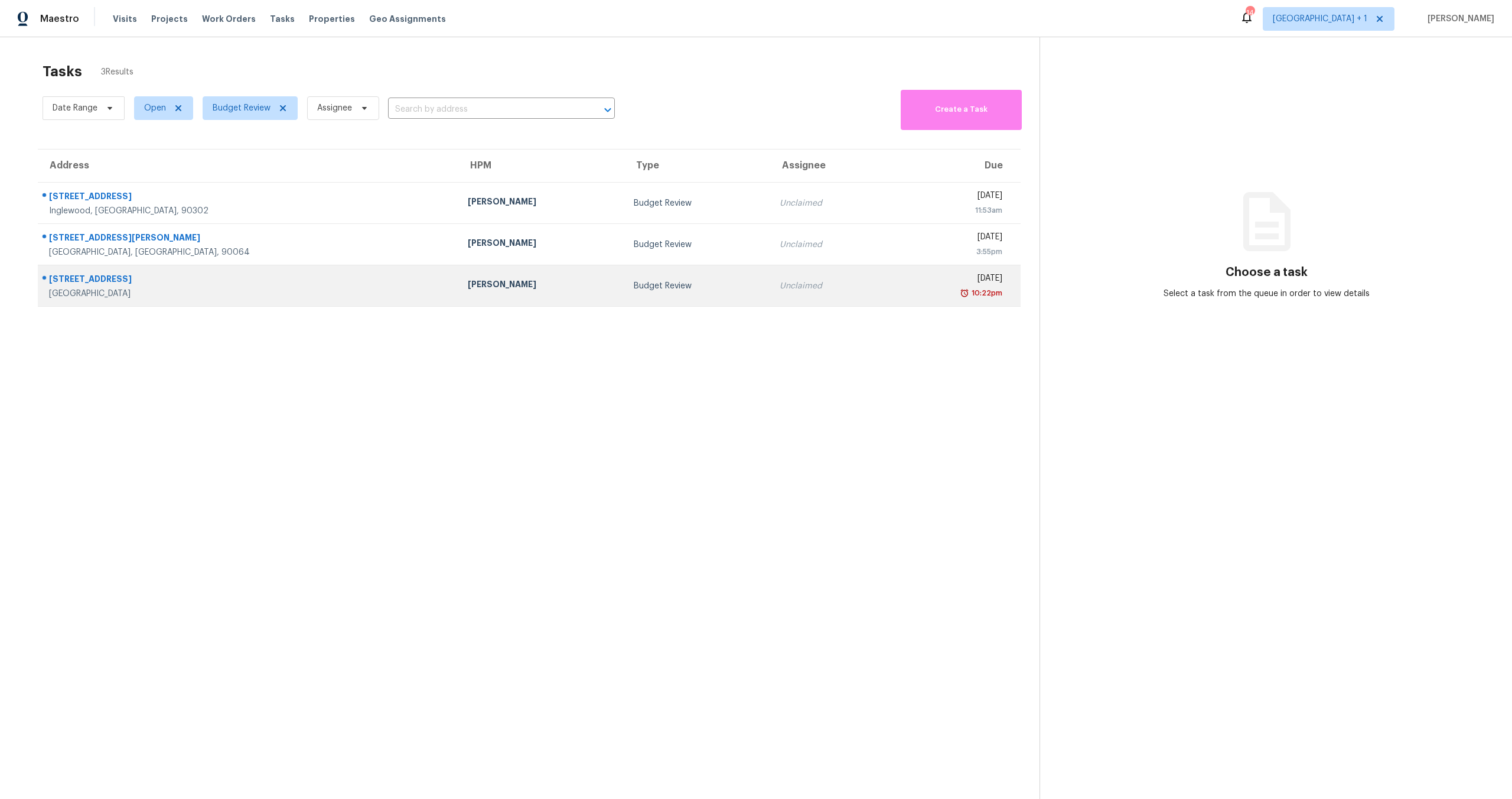
click at [897, 283] on div "[DATE]" at bounding box center [949, 279] width 105 height 15
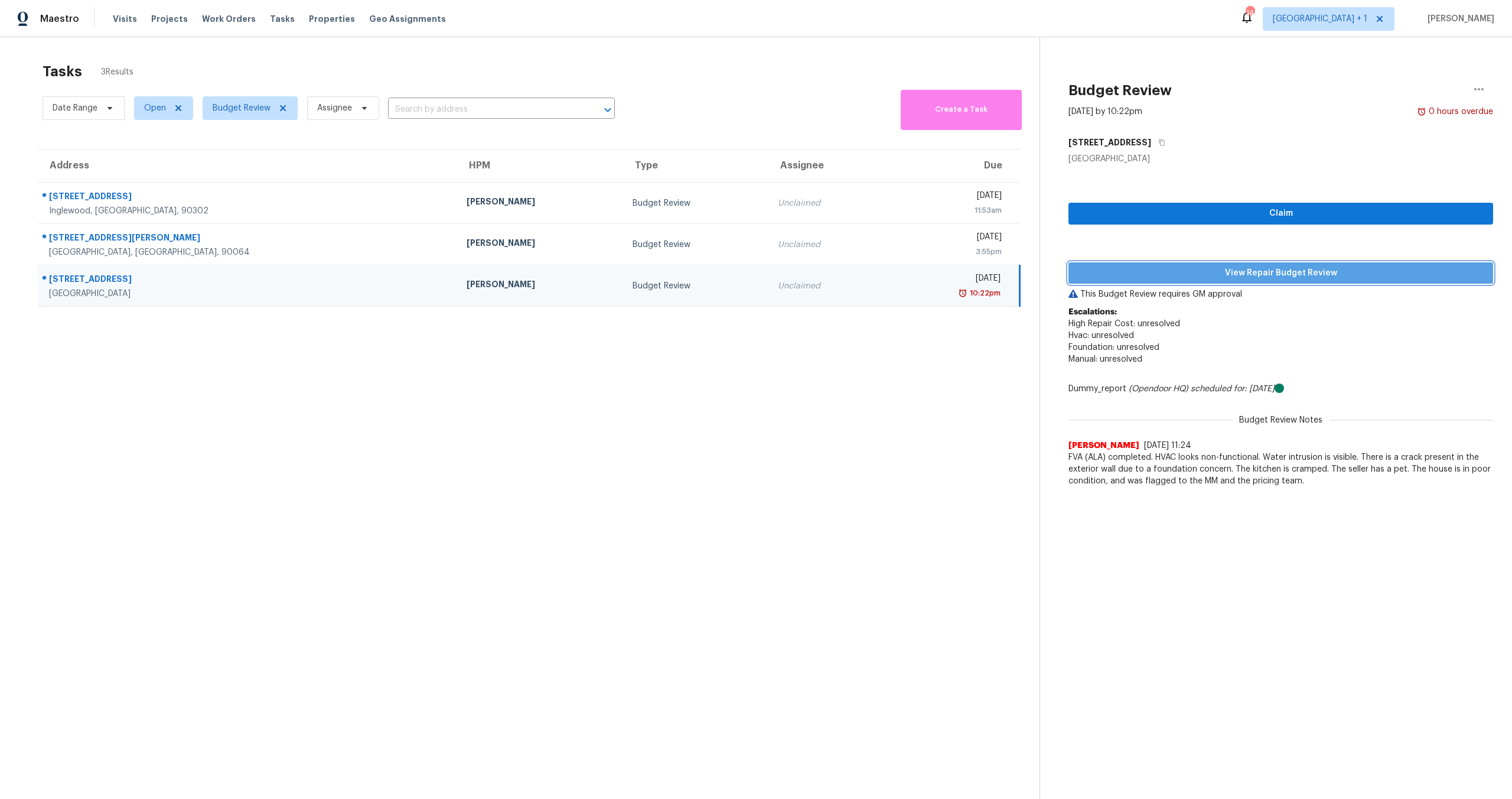
click at [1231, 272] on span "View Repair Budget Review" at bounding box center [1281, 273] width 406 height 15
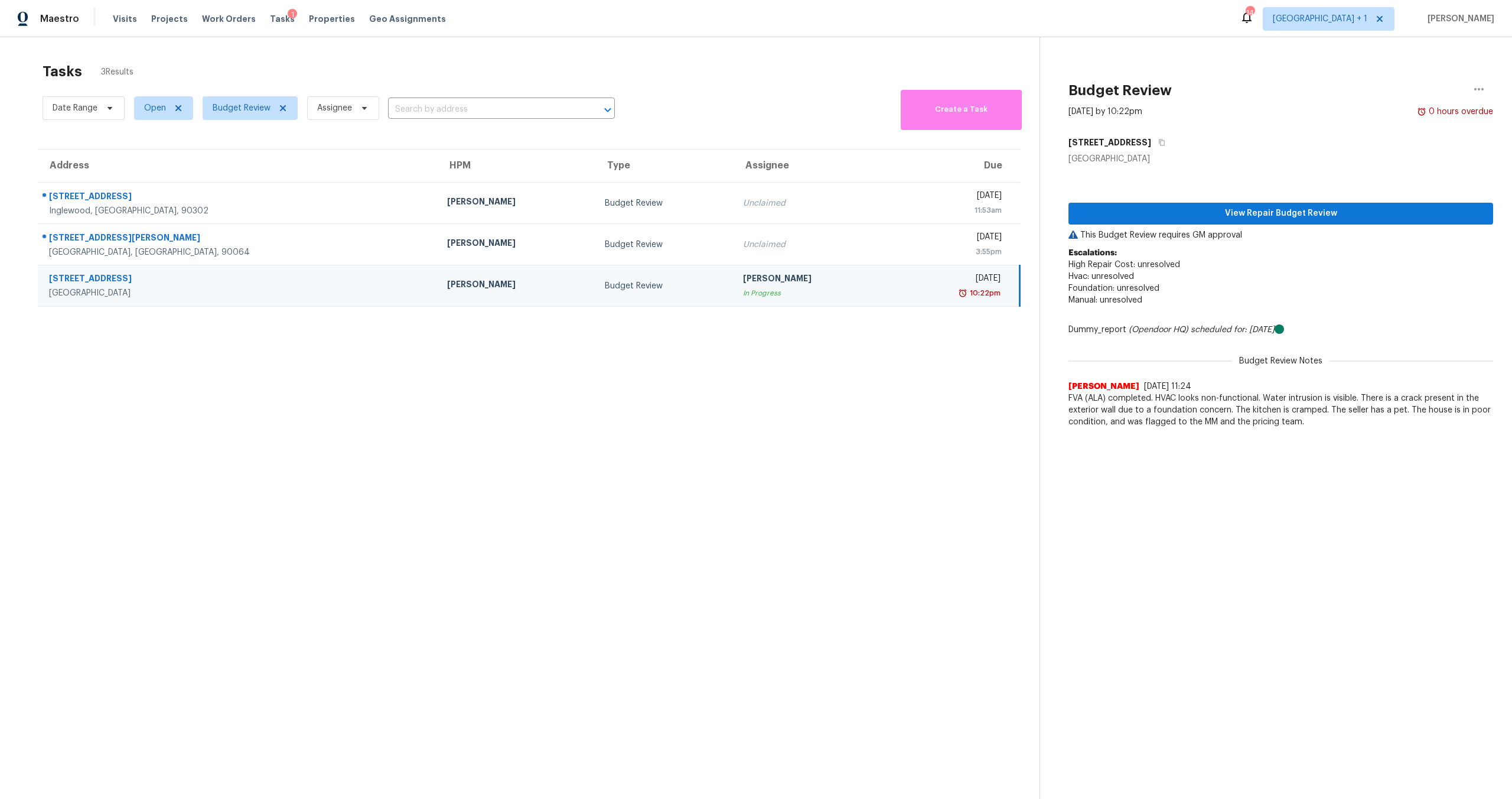
click at [447, 283] on div "[PERSON_NAME]" at bounding box center [517, 285] width 139 height 15
click at [1261, 214] on span "View Repair Budget Review" at bounding box center [1281, 213] width 406 height 15
